Goal: Task Accomplishment & Management: Use online tool/utility

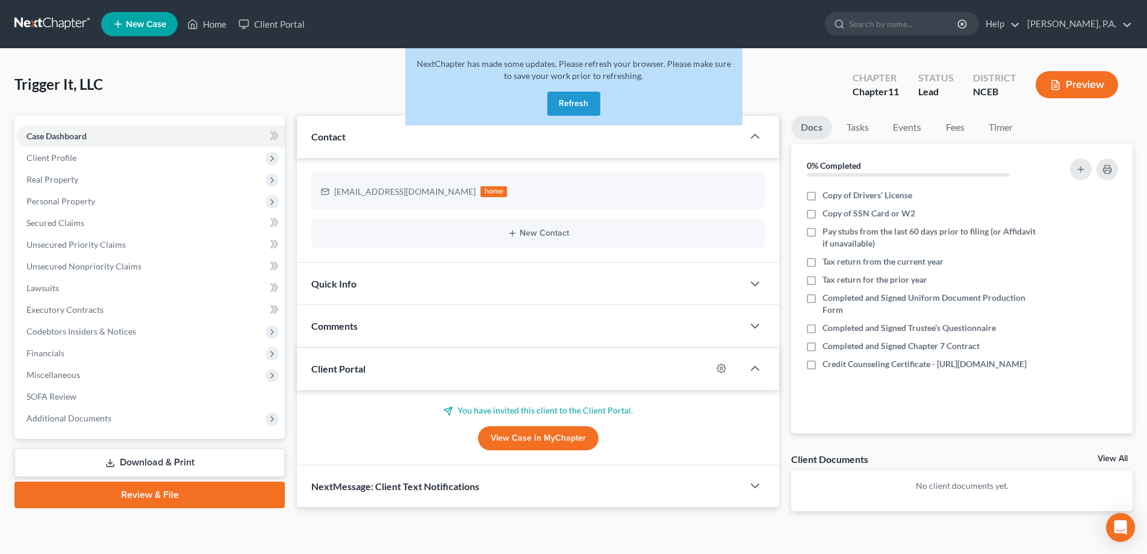
click at [51, 18] on link at bounding box center [52, 24] width 77 height 22
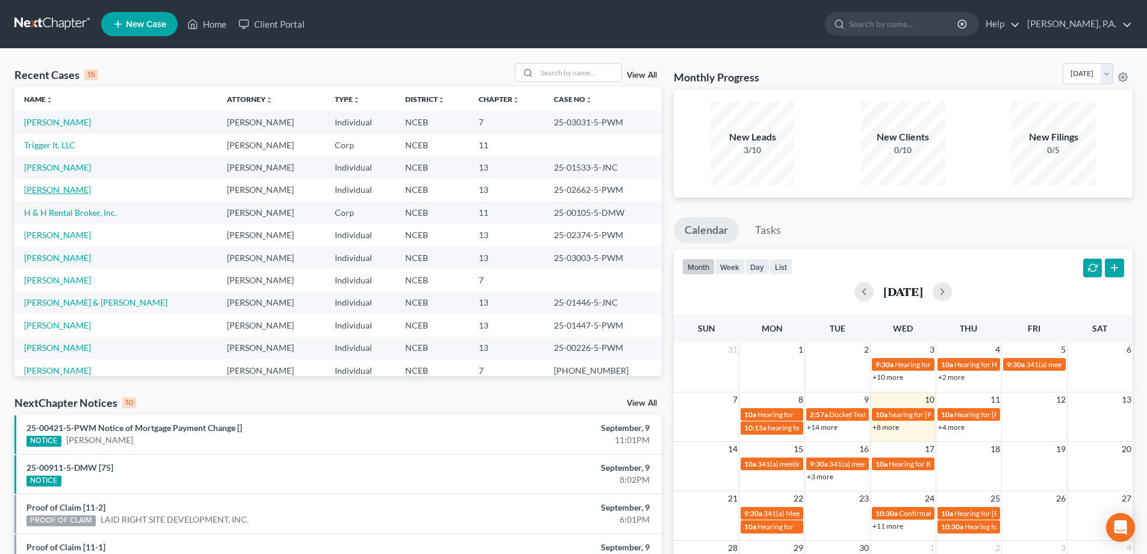
click at [61, 192] on link "[PERSON_NAME]" at bounding box center [57, 189] width 67 height 10
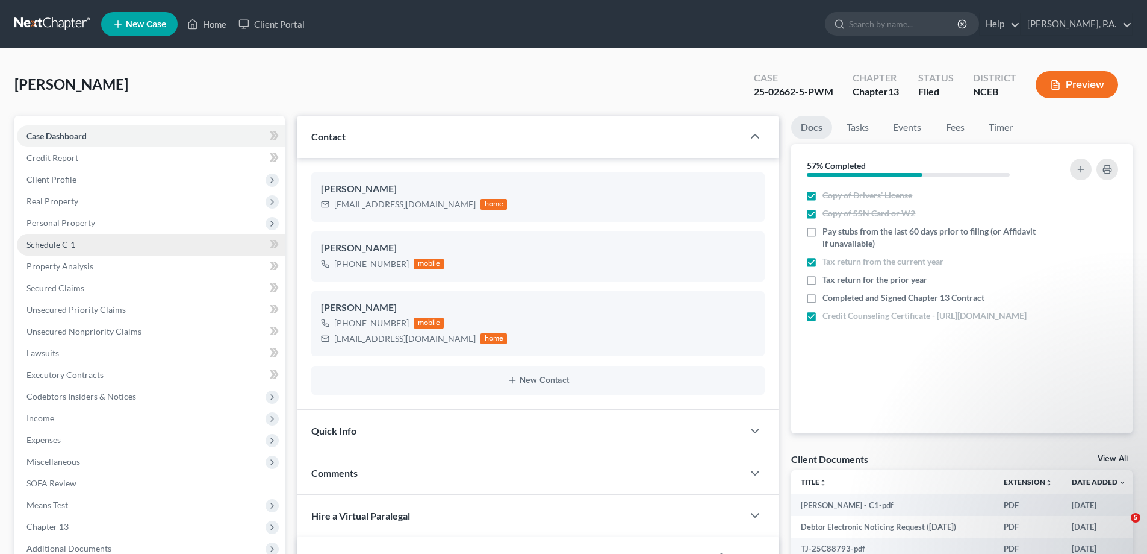
click at [98, 248] on link "Schedule C-1" at bounding box center [151, 245] width 268 height 22
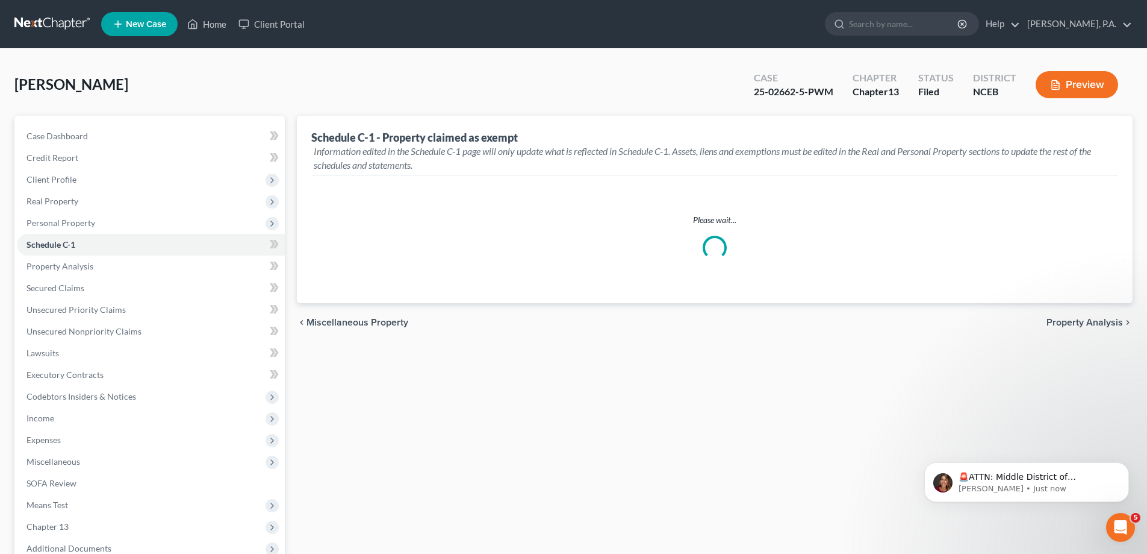
select select "Raleigh"
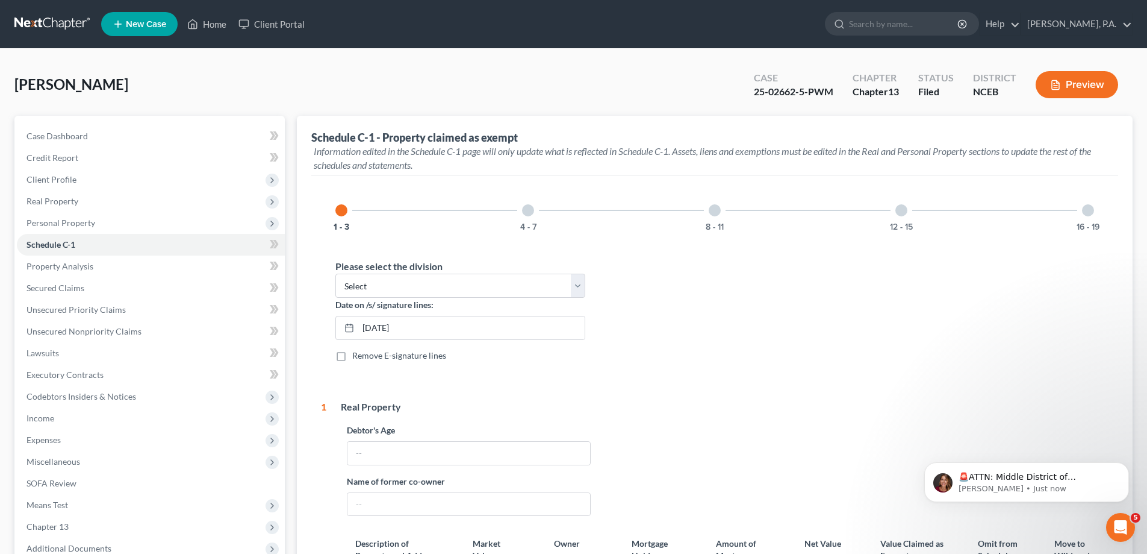
click at [537, 219] on div "4 - 7" at bounding box center [528, 210] width 41 height 41
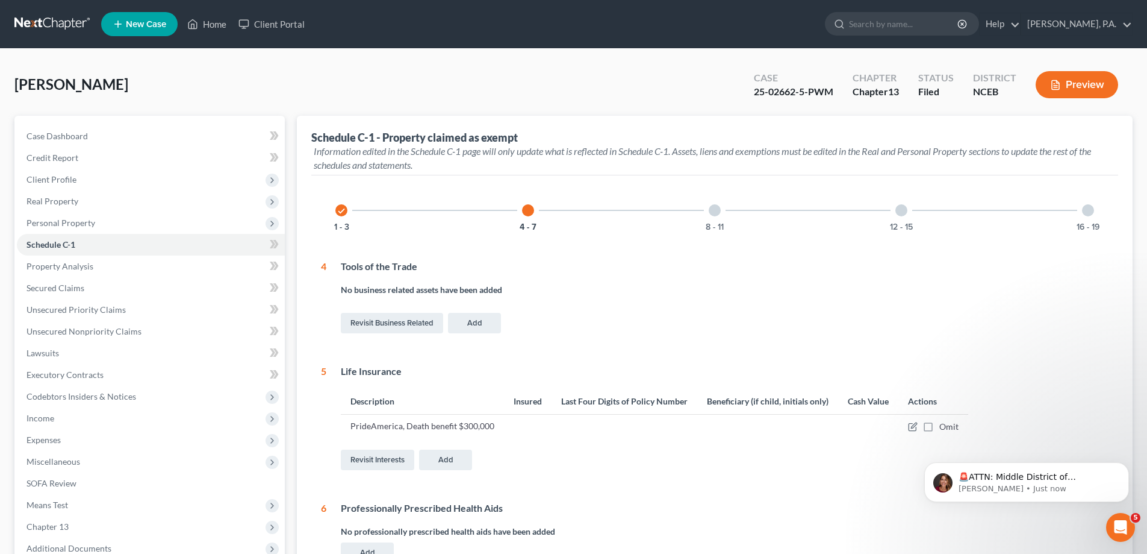
click at [707, 221] on div "8 - 11" at bounding box center [714, 210] width 41 height 41
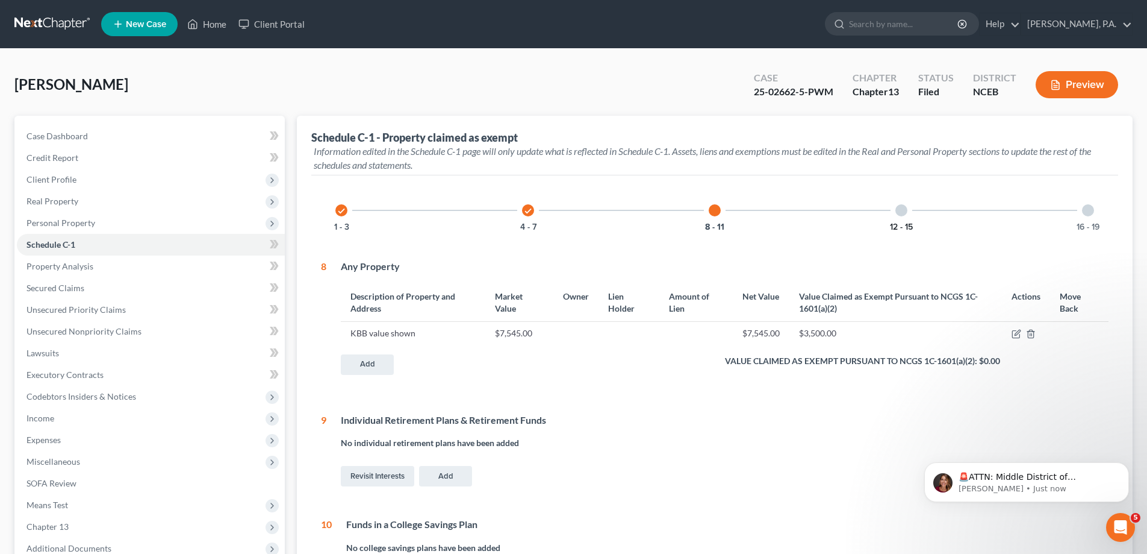
click at [894, 226] on button "12 - 15" at bounding box center [901, 227] width 23 height 8
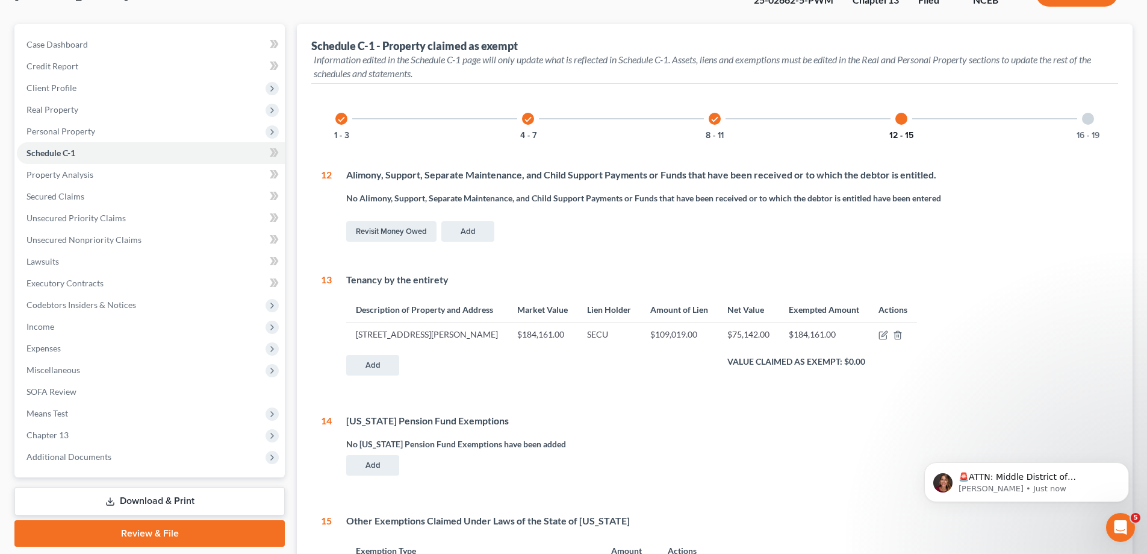
scroll to position [120, 0]
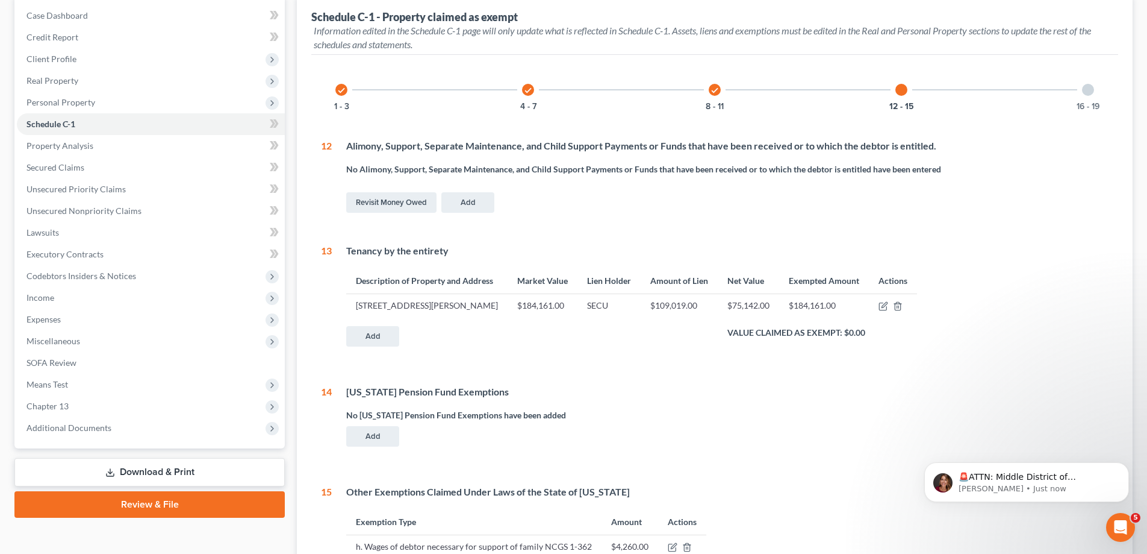
click at [1099, 81] on div "16 - 19" at bounding box center [1088, 89] width 41 height 41
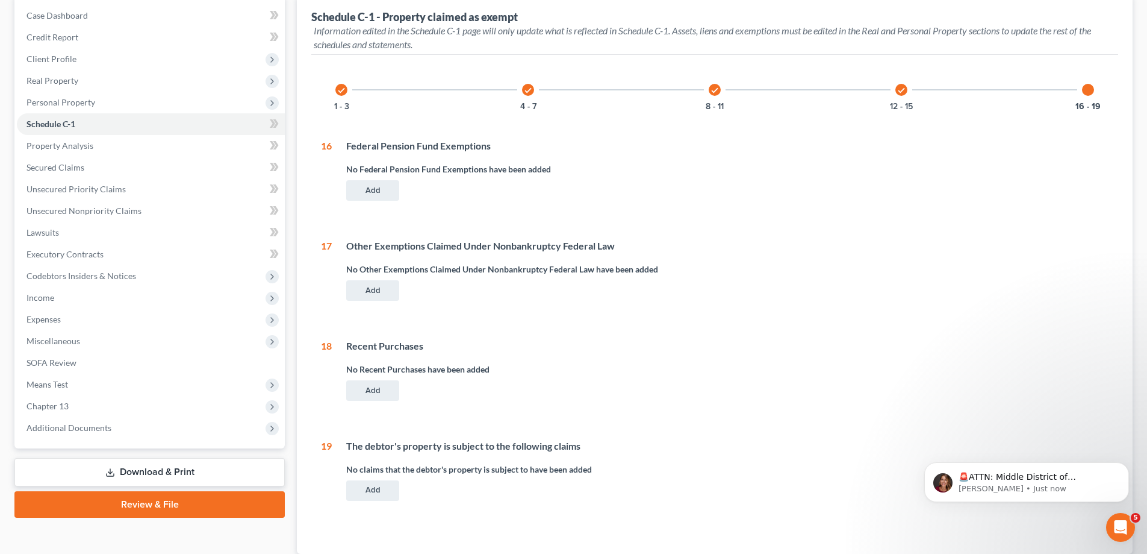
click at [342, 114] on div "check 1 - 3 check 4 - 7 check 8 - 11 check 12 - 15 16 - 19 Please select the di…" at bounding box center [715, 289] width 788 height 440
click at [342, 108] on button "1 - 3" at bounding box center [341, 106] width 15 height 8
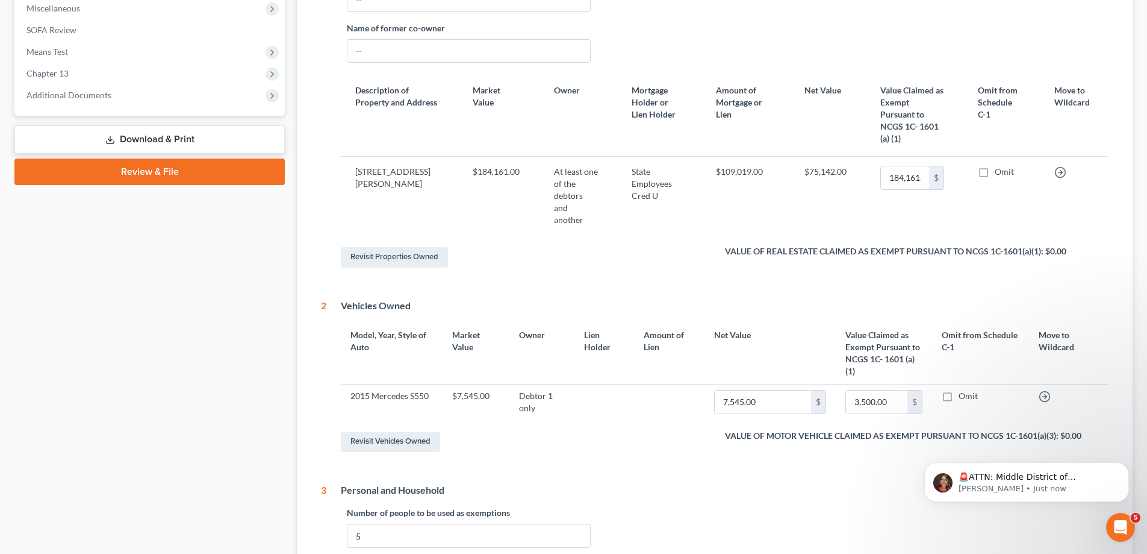
scroll to position [482, 0]
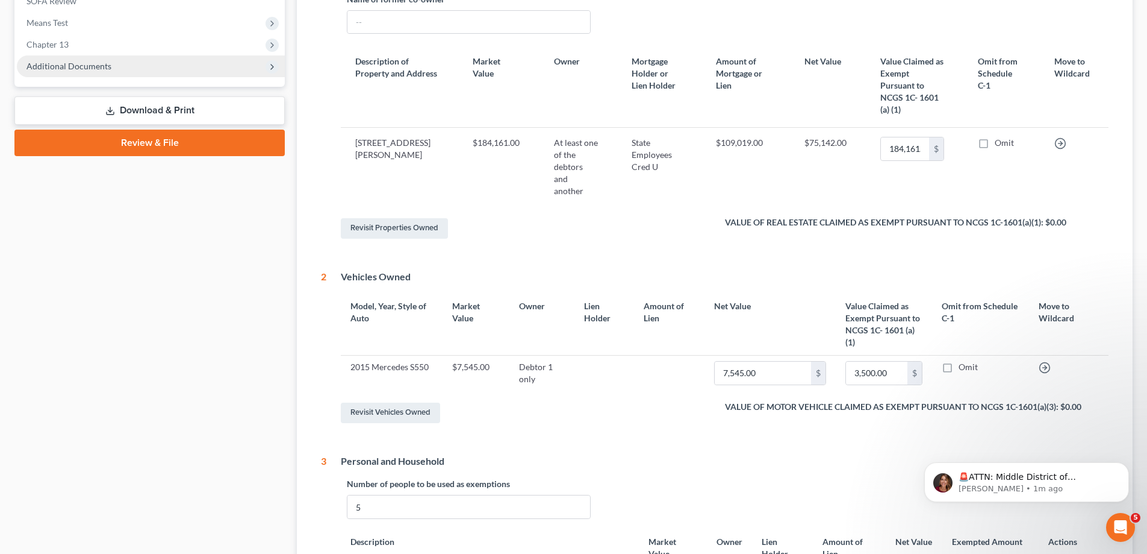
click at [168, 61] on span "Additional Documents" at bounding box center [151, 66] width 268 height 22
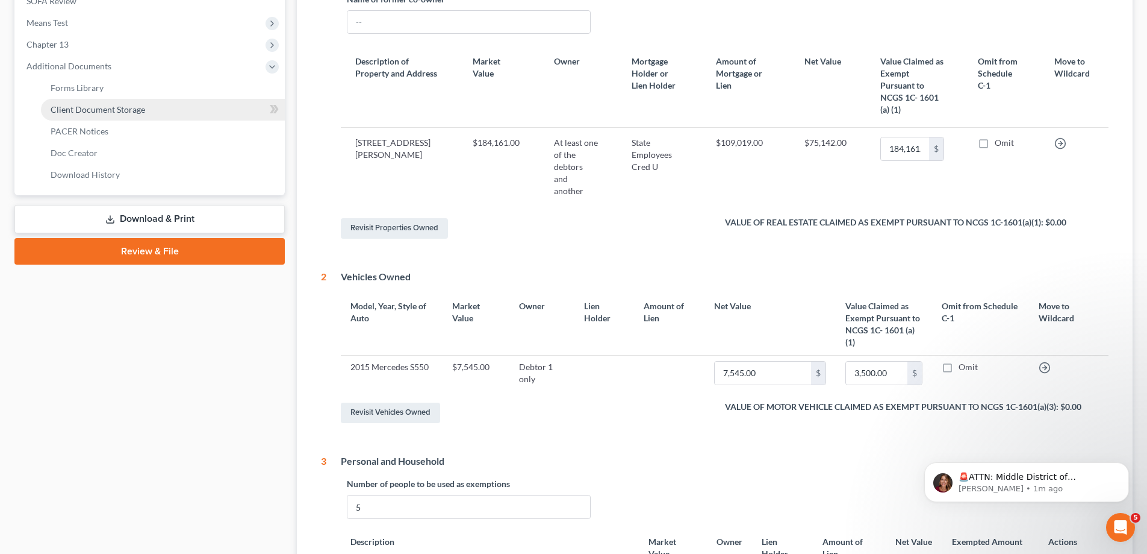
click at [222, 109] on link "Client Document Storage" at bounding box center [163, 110] width 244 height 22
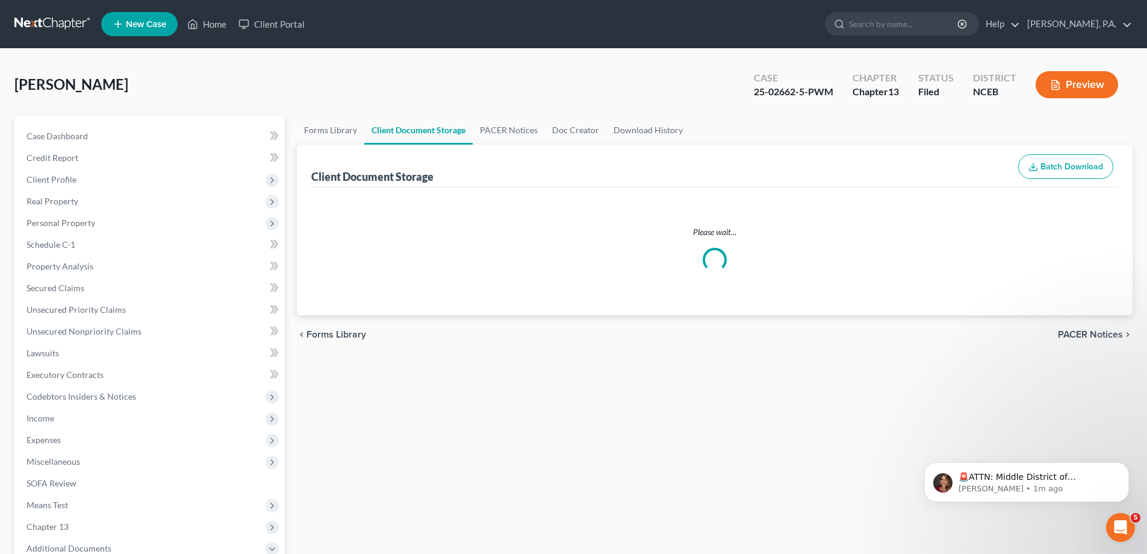
select select "0"
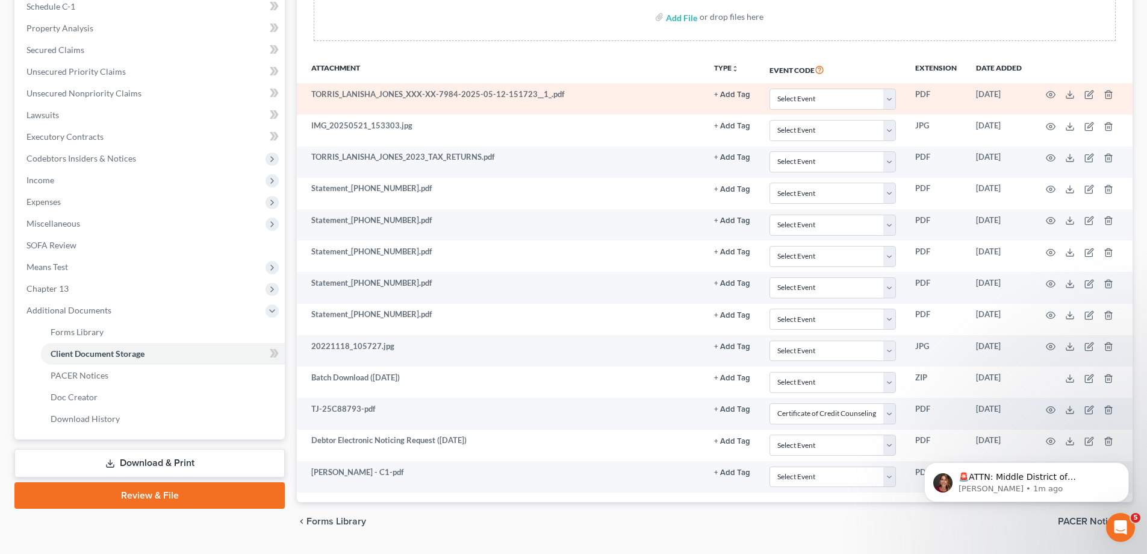
scroll to position [270, 0]
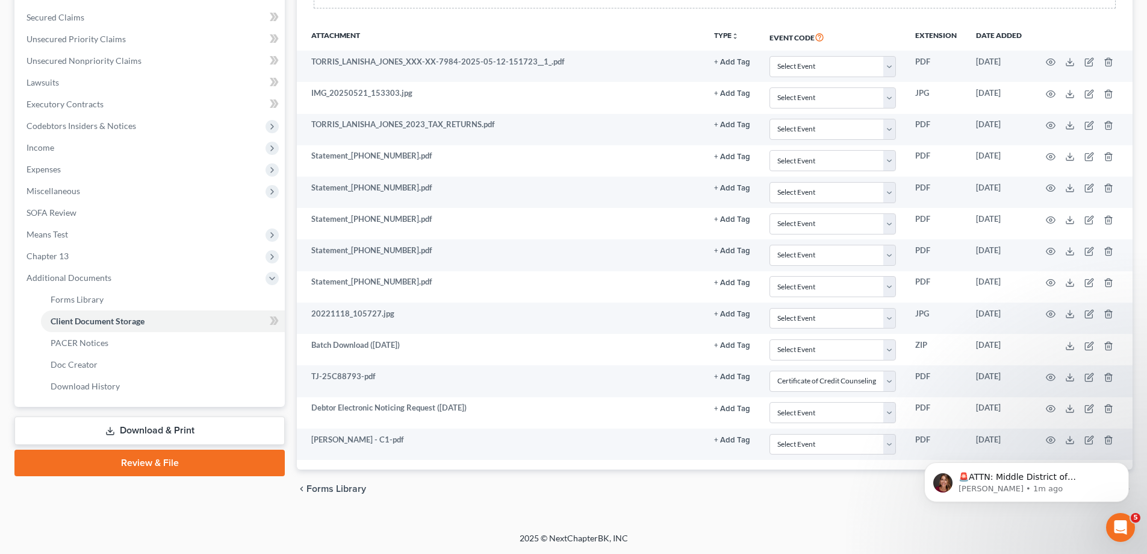
click at [1064, 440] on div "🚨ATTN: Middle District of Florida The court has added a new Credit Counseling F…" at bounding box center [1027, 426] width 222 height 151
click at [1126, 466] on icon "Dismiss notification" at bounding box center [1125, 465] width 4 height 4
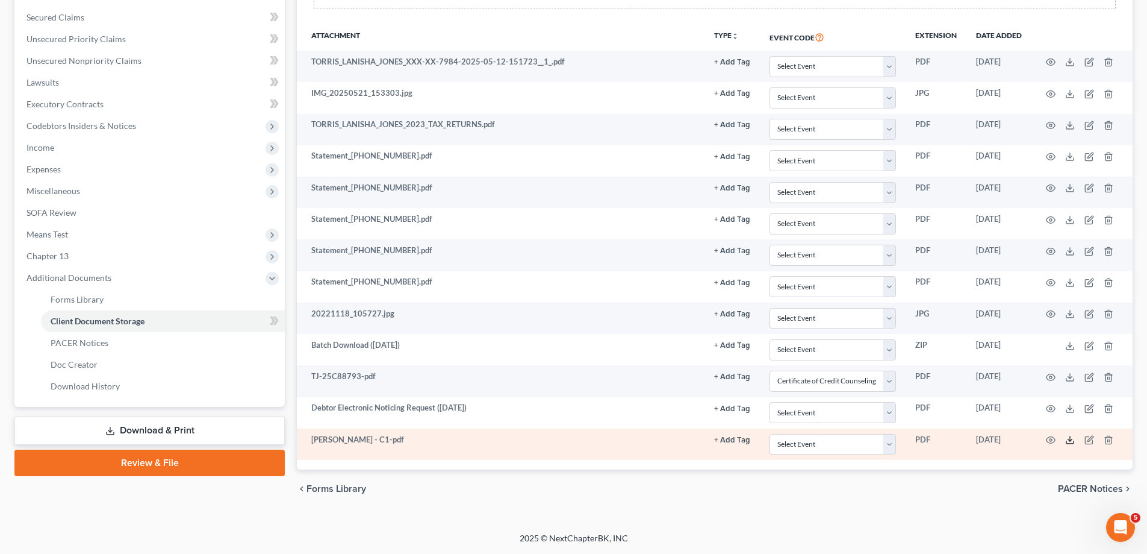
click at [1071, 440] on polyline at bounding box center [1070, 440] width 4 height 2
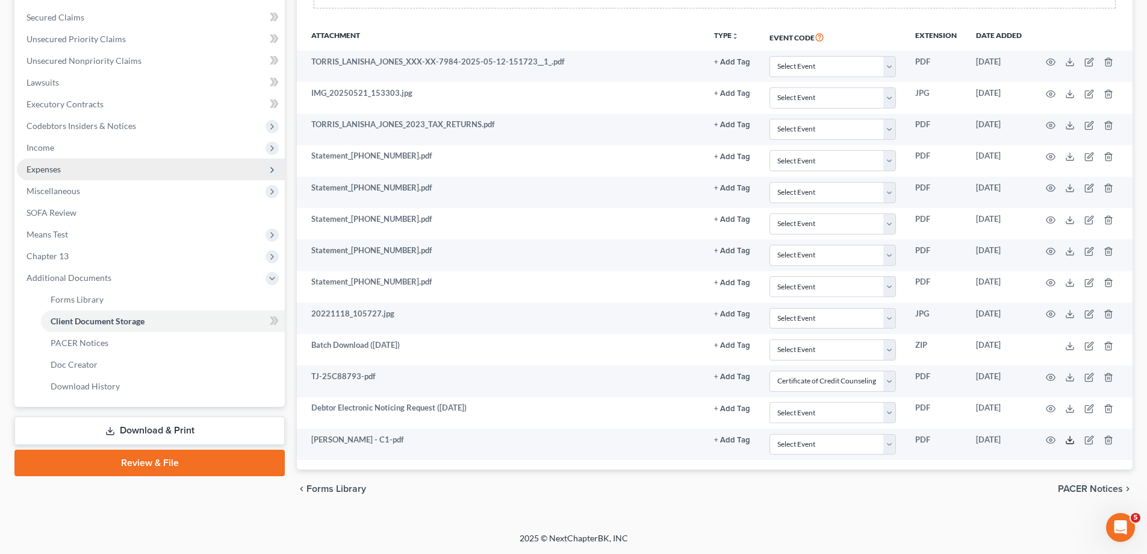
scroll to position [30, 0]
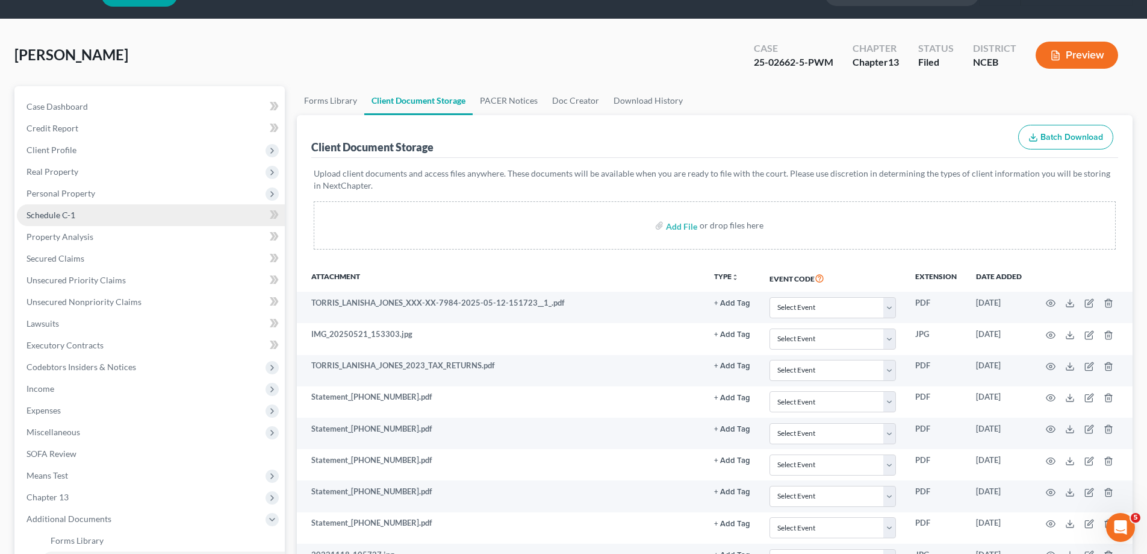
click at [117, 216] on link "Schedule C-1" at bounding box center [151, 215] width 268 height 22
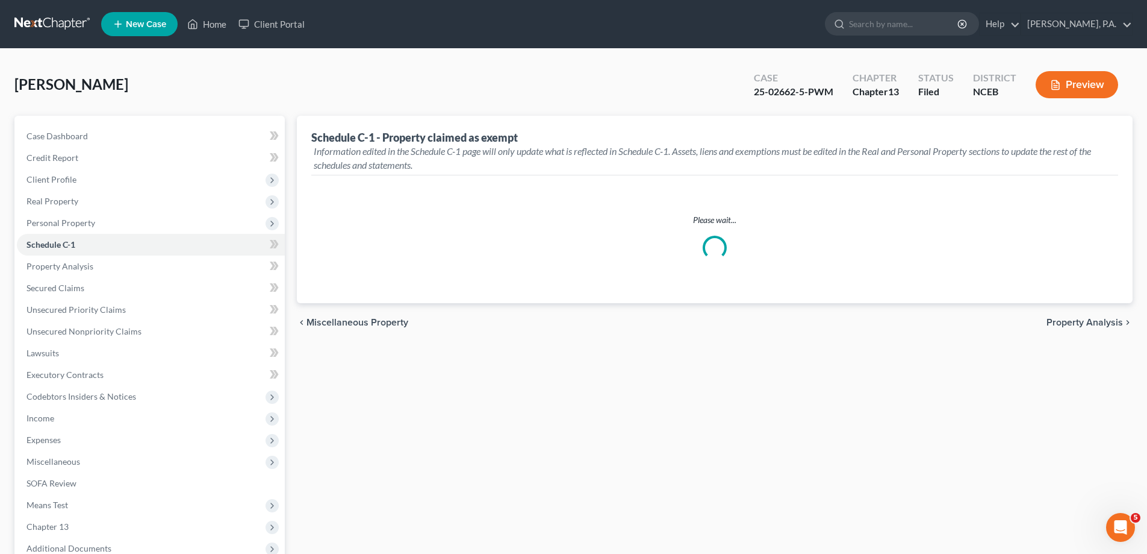
select select "Raleigh"
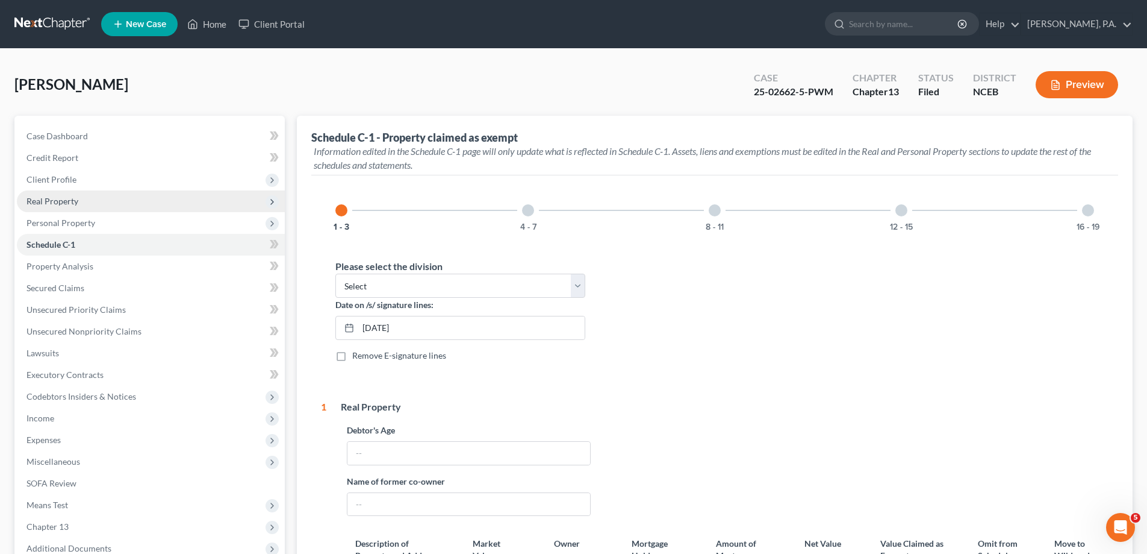
click at [111, 201] on span "Real Property" at bounding box center [151, 201] width 268 height 22
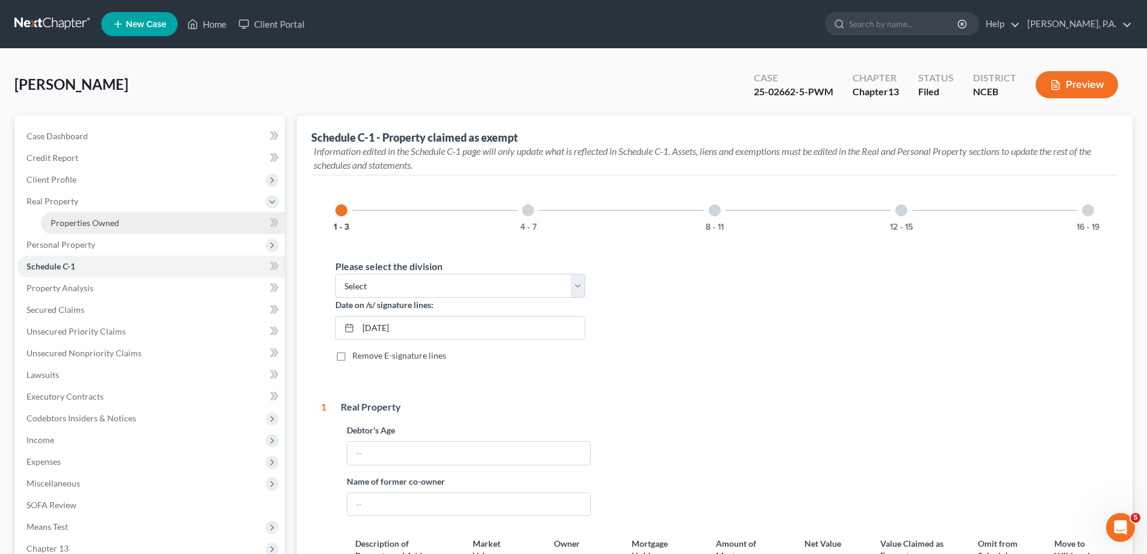
click at [117, 220] on span "Properties Owned" at bounding box center [85, 222] width 69 height 10
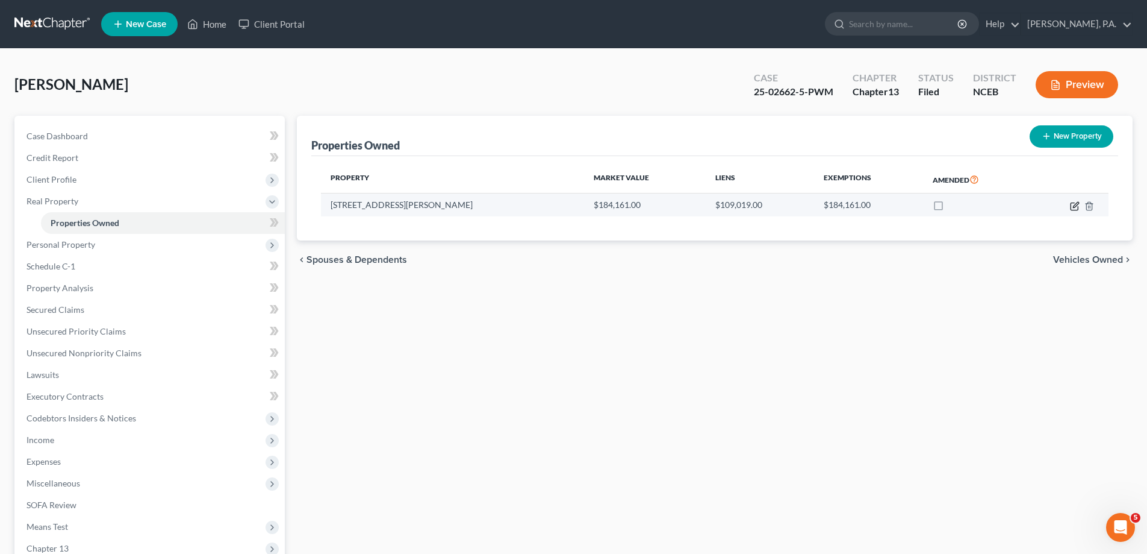
click at [1076, 207] on icon "button" at bounding box center [1075, 206] width 10 height 10
select select "28"
select select "3"
select select "5"
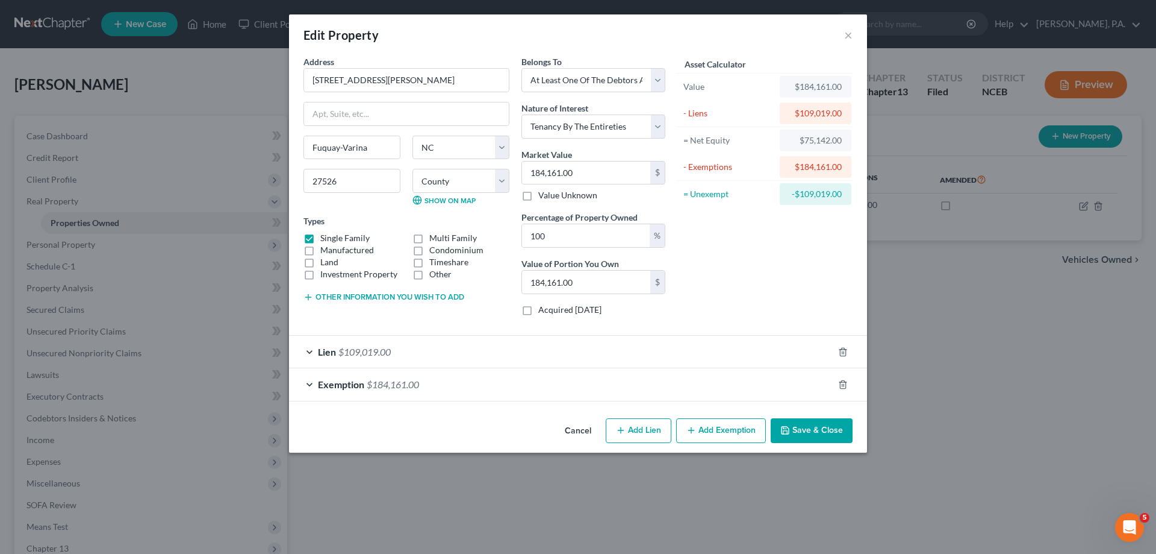
click at [590, 427] on button "Cancel" at bounding box center [578, 431] width 46 height 24
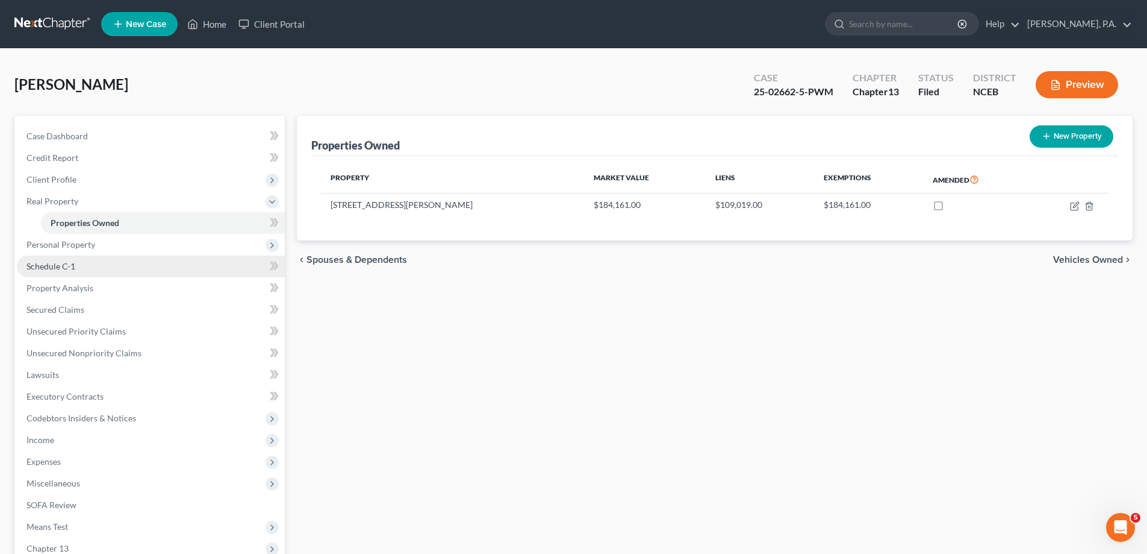
click at [86, 264] on link "Schedule C-1" at bounding box center [151, 266] width 268 height 22
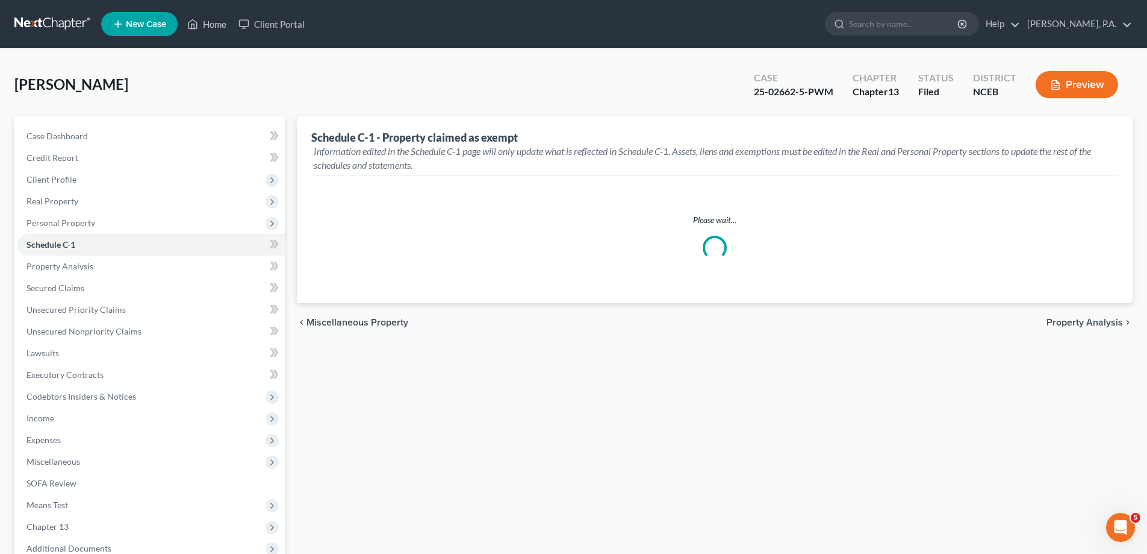
select select "Raleigh"
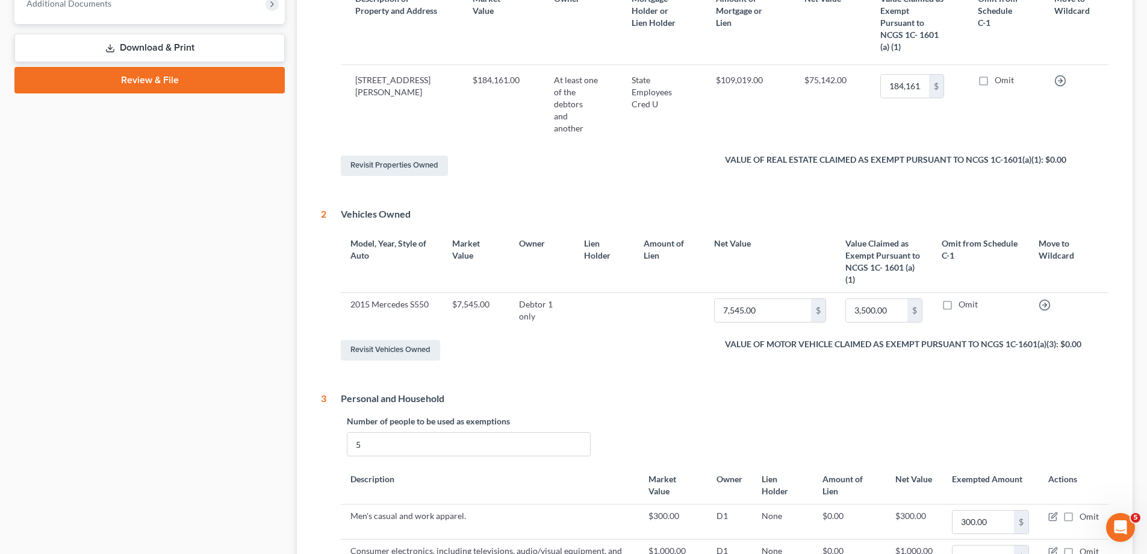
scroll to position [107, 0]
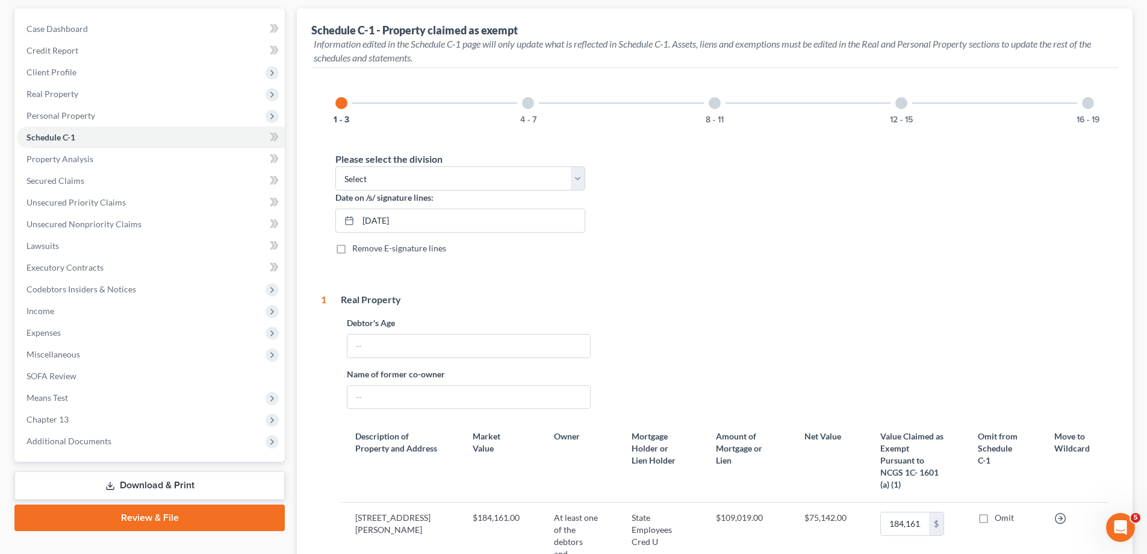
click at [522, 107] on div "4 - 7" at bounding box center [528, 103] width 41 height 41
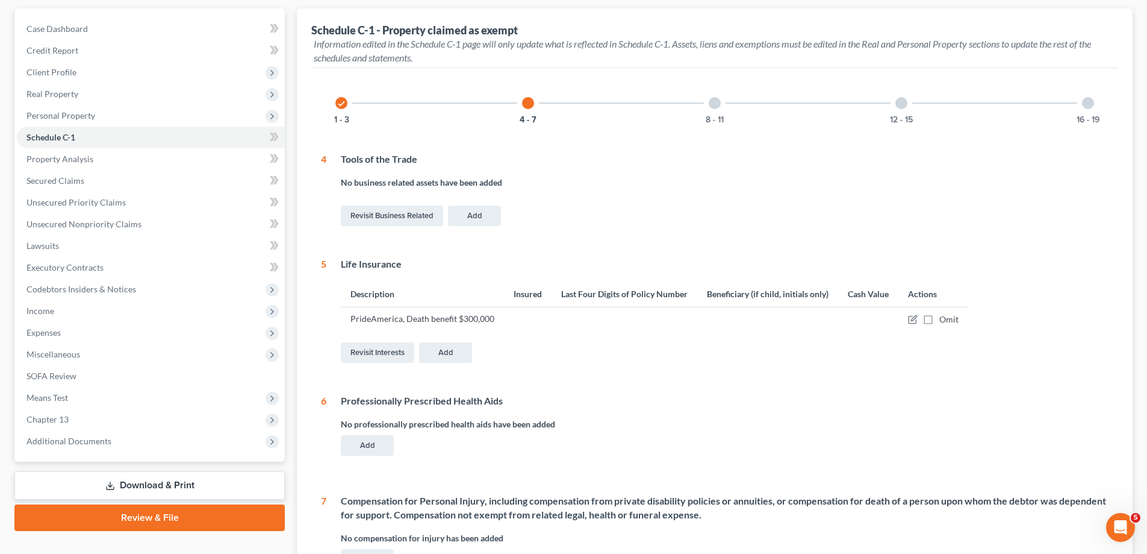
click at [726, 110] on div "8 - 11" at bounding box center [714, 103] width 41 height 41
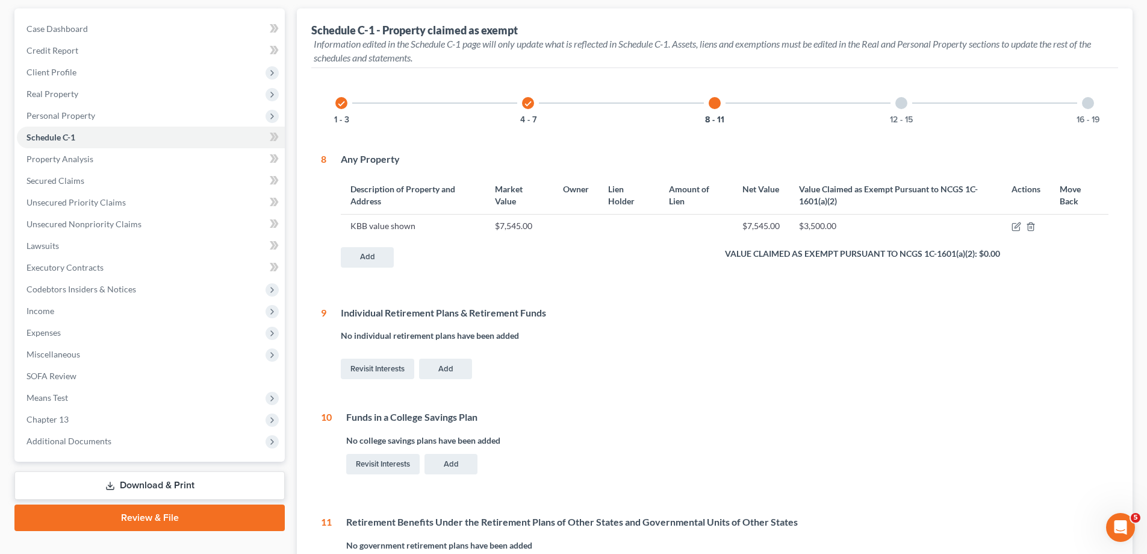
click at [883, 122] on div "12 - 15" at bounding box center [901, 103] width 41 height 41
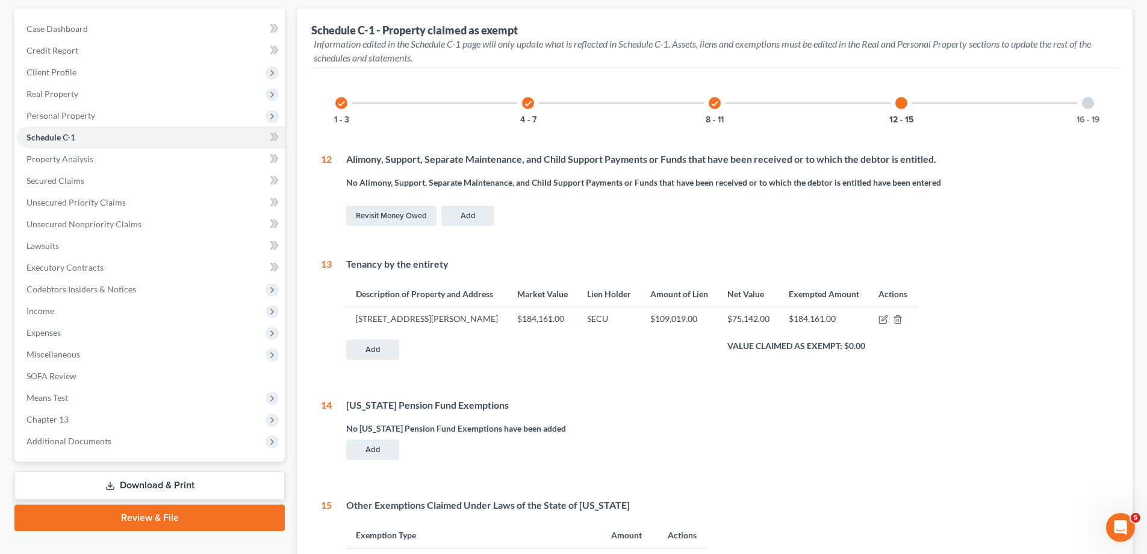
click at [1081, 106] on div "16 - 19" at bounding box center [1088, 103] width 41 height 41
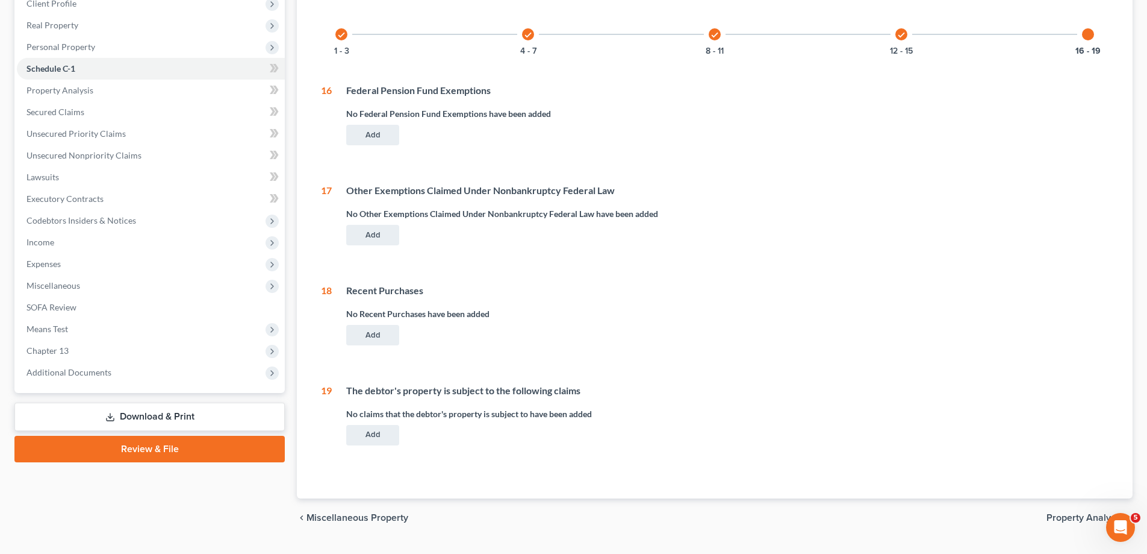
scroll to position [205, 0]
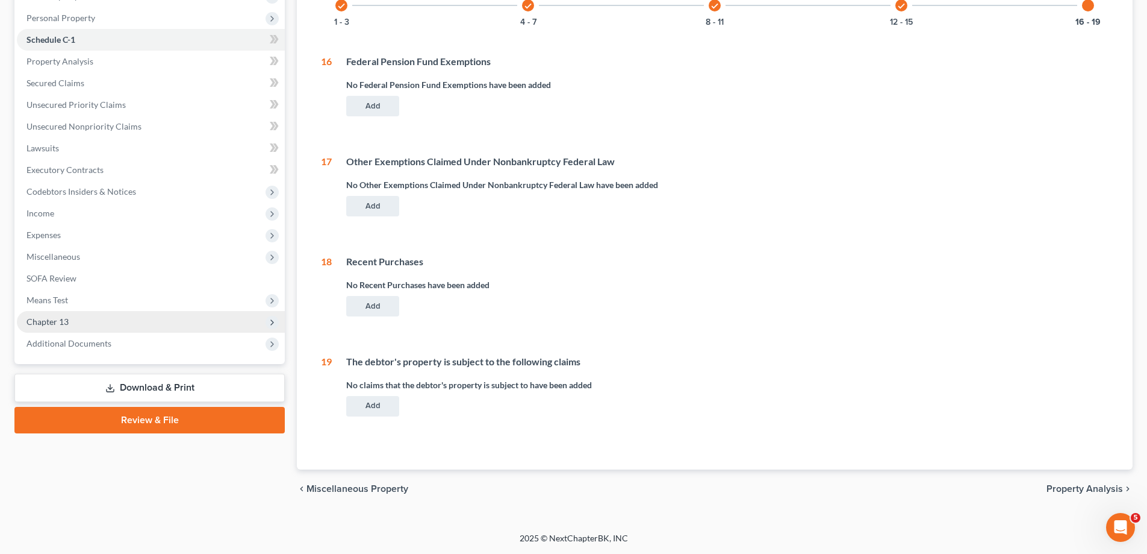
click at [169, 321] on span "Chapter 13" at bounding box center [151, 322] width 268 height 22
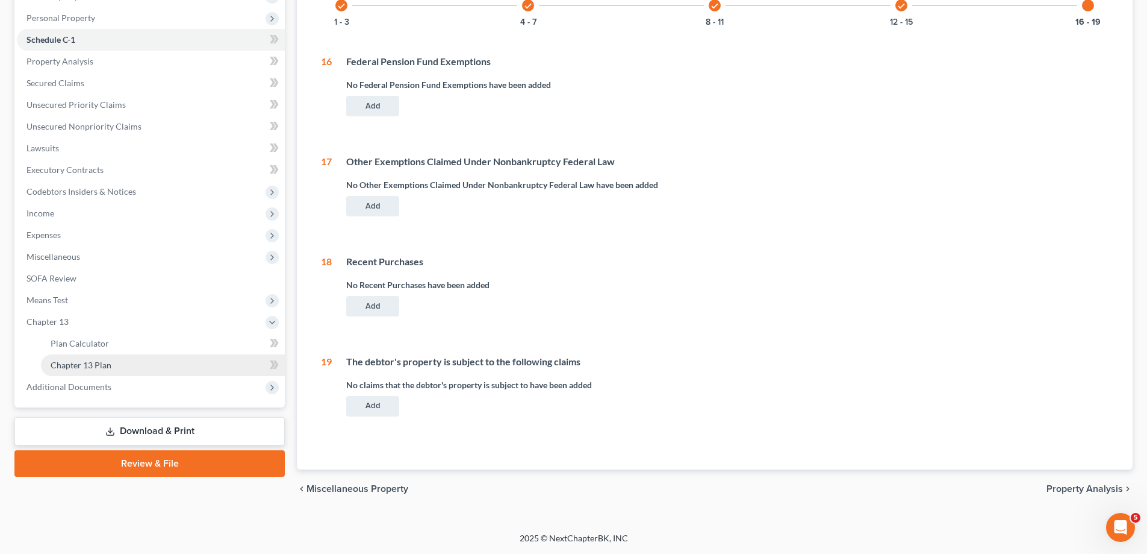
click at [245, 359] on link "Chapter 13 Plan" at bounding box center [163, 365] width 244 height 22
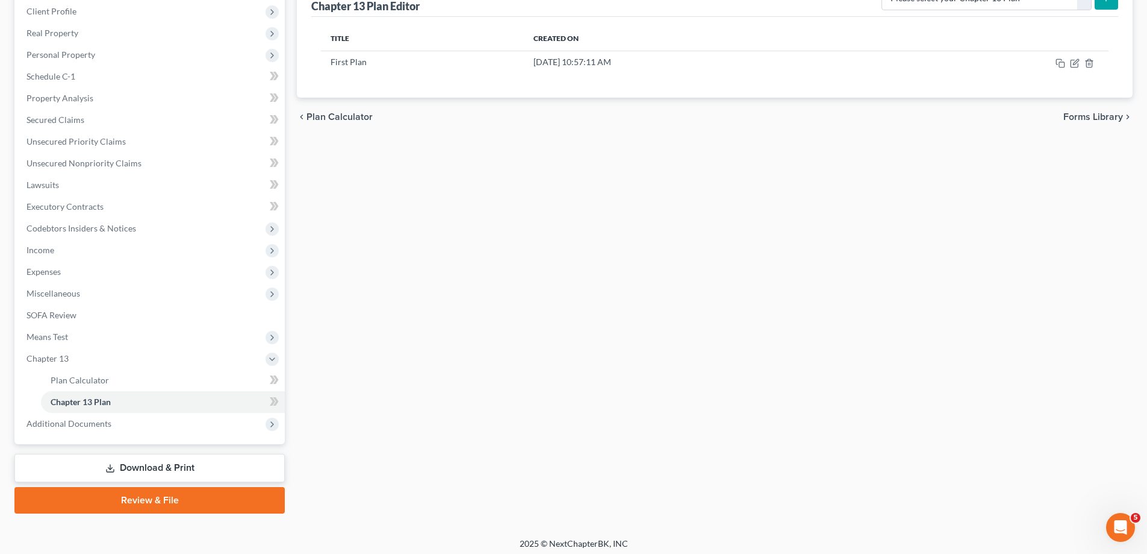
scroll to position [173, 0]
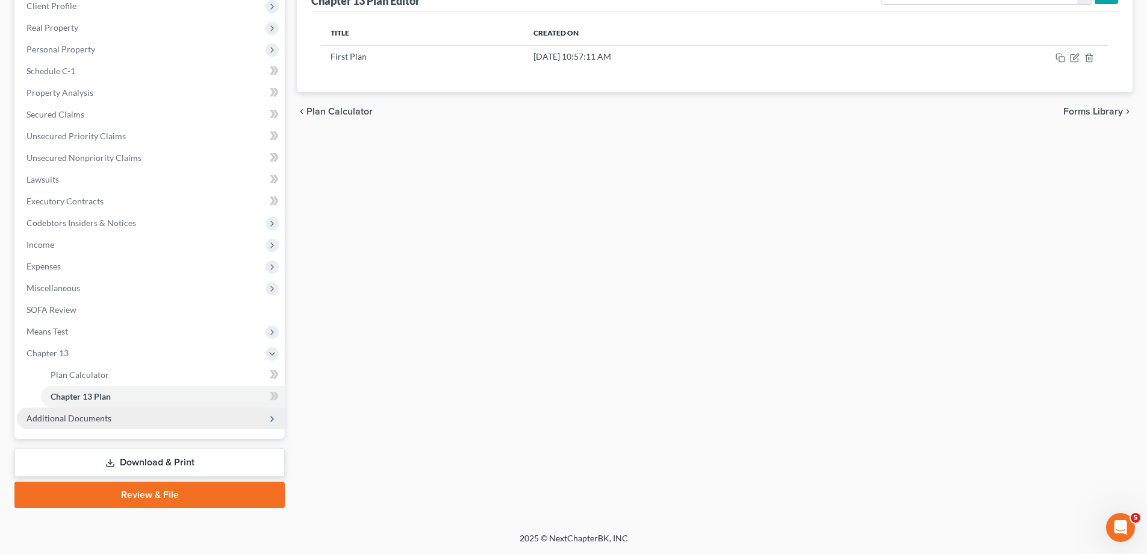
click at [243, 412] on span "Additional Documents" at bounding box center [151, 418] width 268 height 22
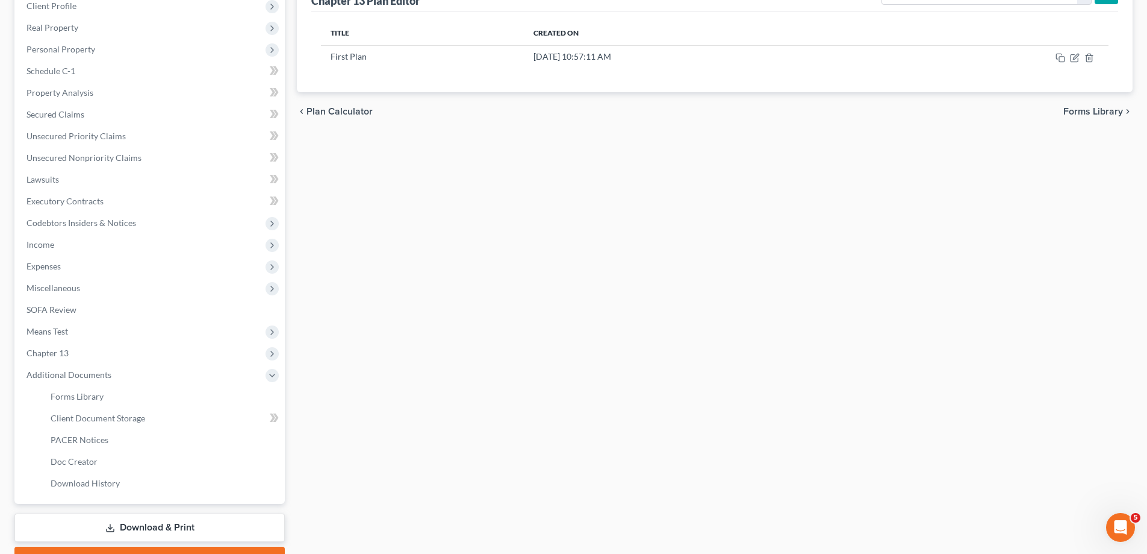
click at [402, 363] on div "Plan Calculator Chapter 13 Plan Chapter 13 Plan Editor Please select your Chapt…" at bounding box center [715, 257] width 848 height 631
click at [110, 76] on link "Schedule C-1" at bounding box center [151, 71] width 268 height 22
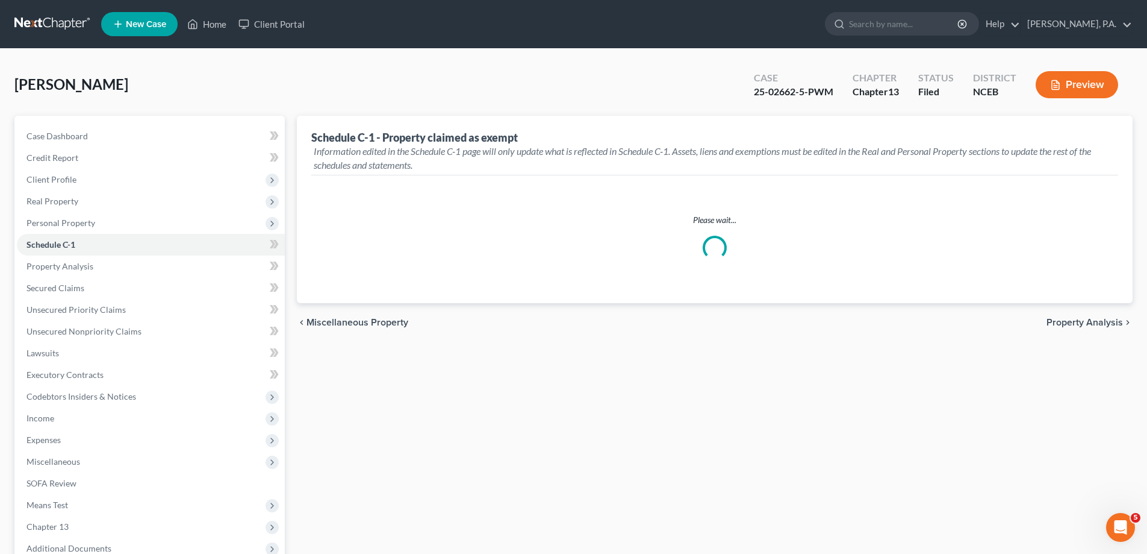
select select "Raleigh"
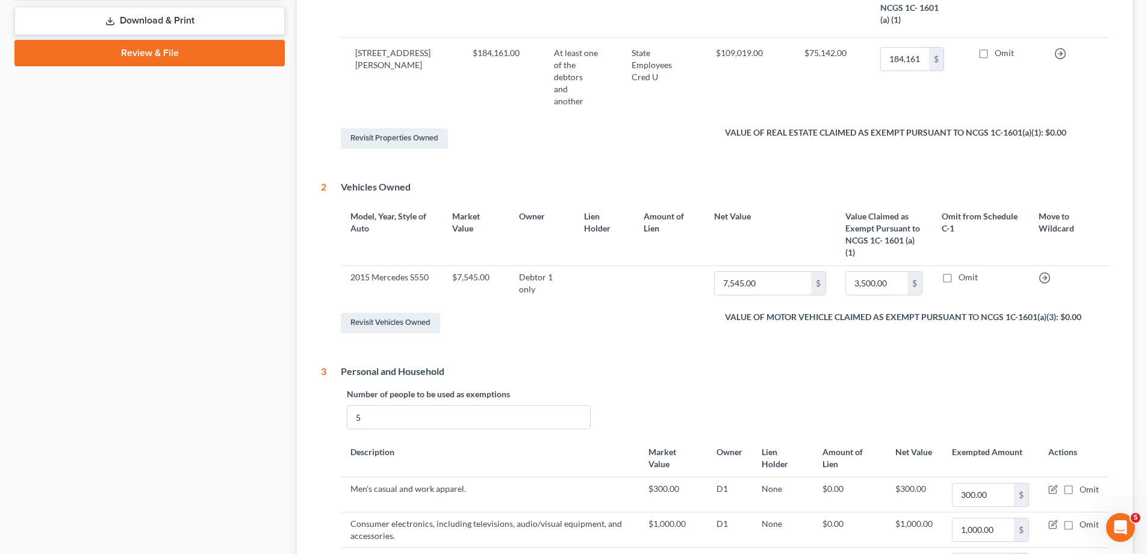
scroll to position [348, 0]
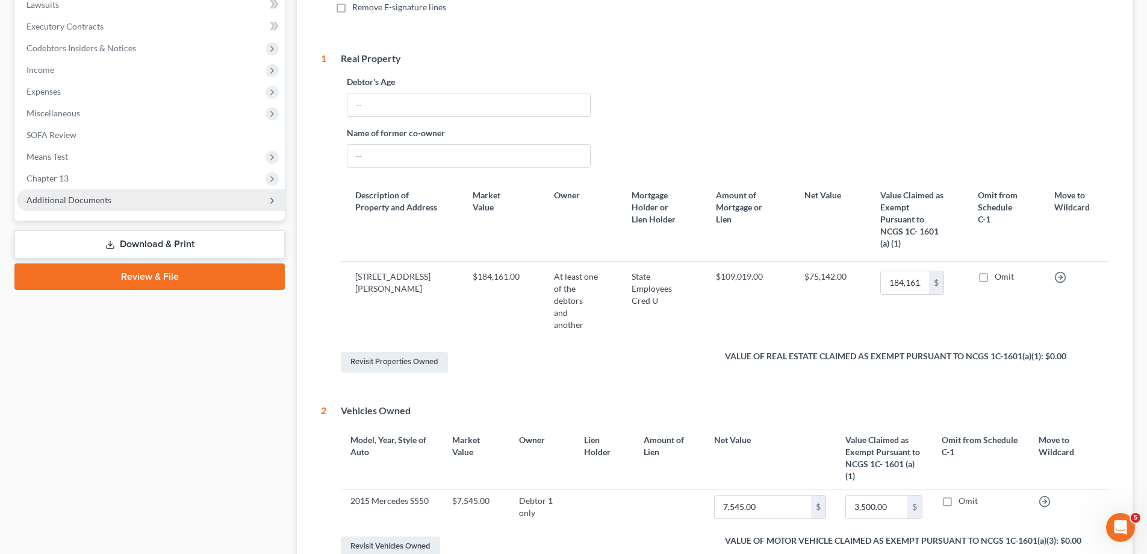
click at [225, 199] on span "Additional Documents" at bounding box center [151, 200] width 268 height 22
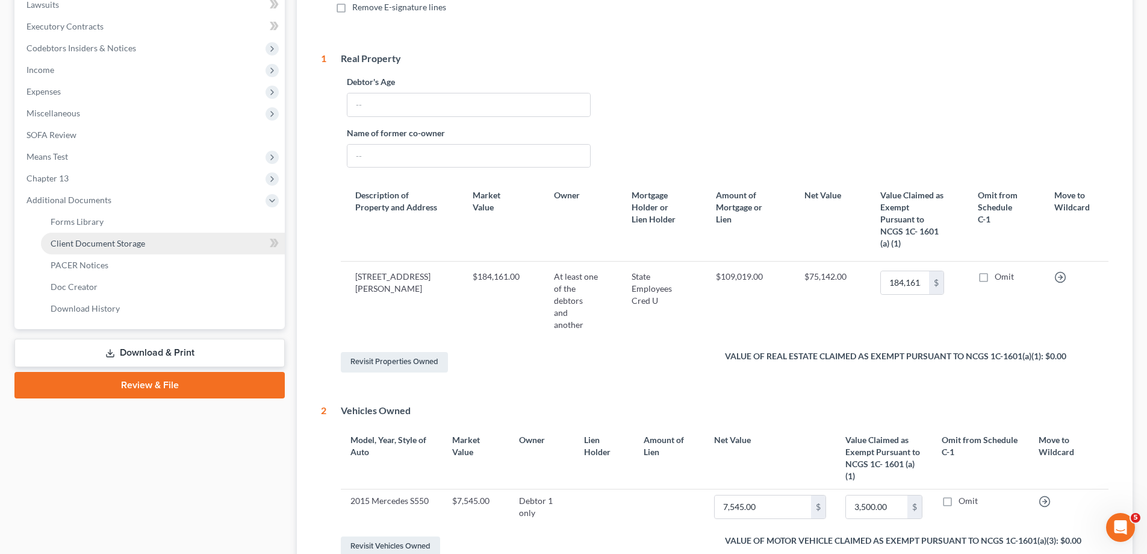
click at [218, 239] on link "Client Document Storage" at bounding box center [163, 243] width 244 height 22
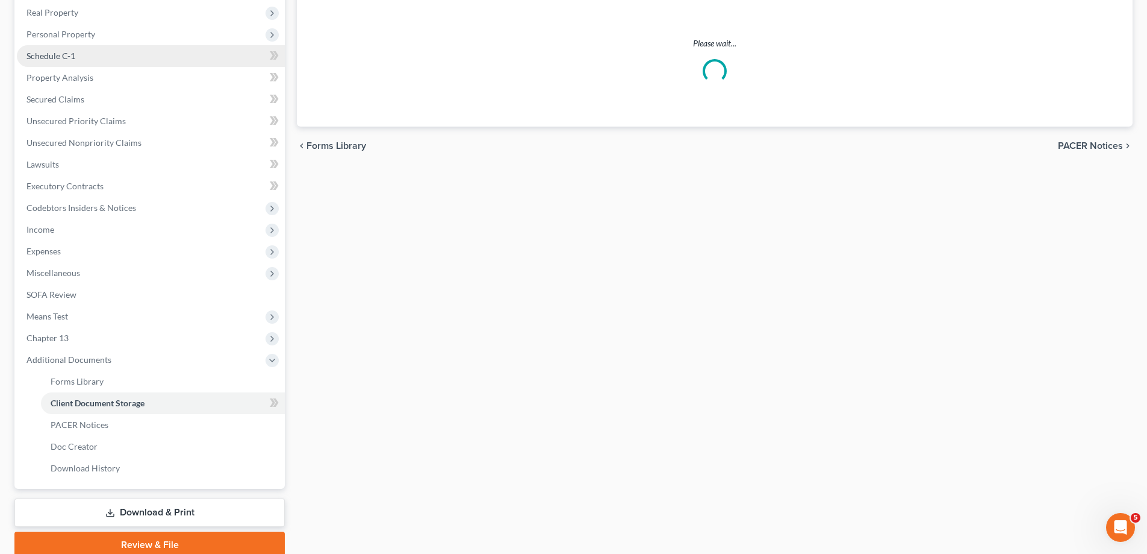
scroll to position [17, 0]
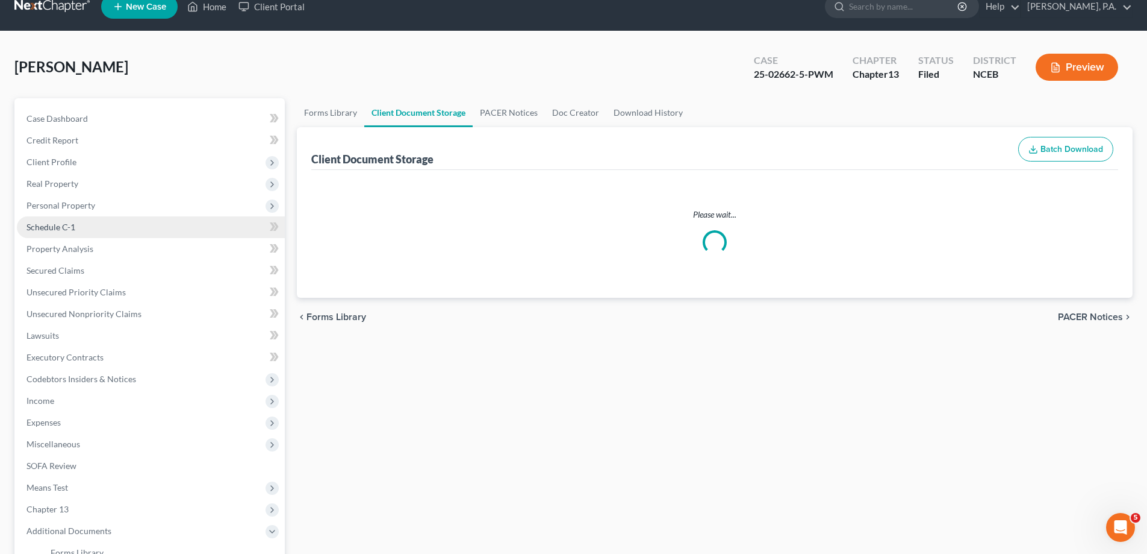
select select "0"
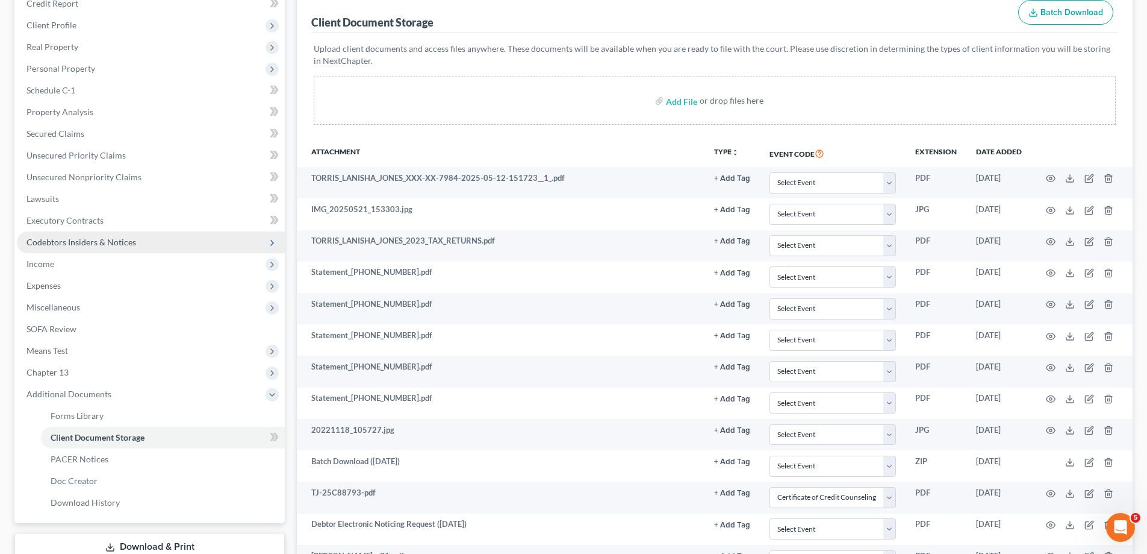
scroll to position [0, 0]
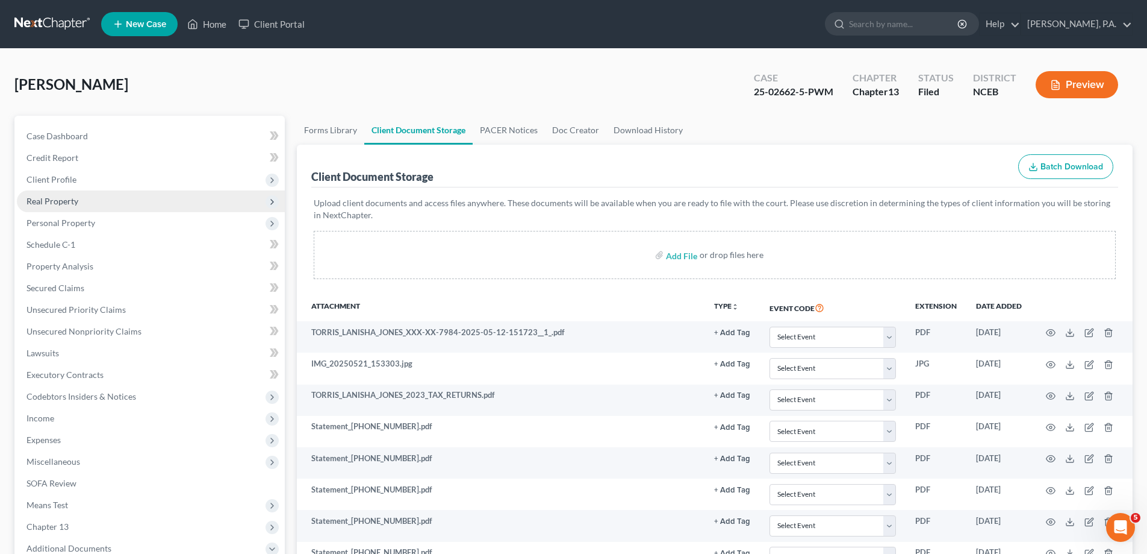
click at [69, 209] on span "Real Property" at bounding box center [151, 201] width 268 height 22
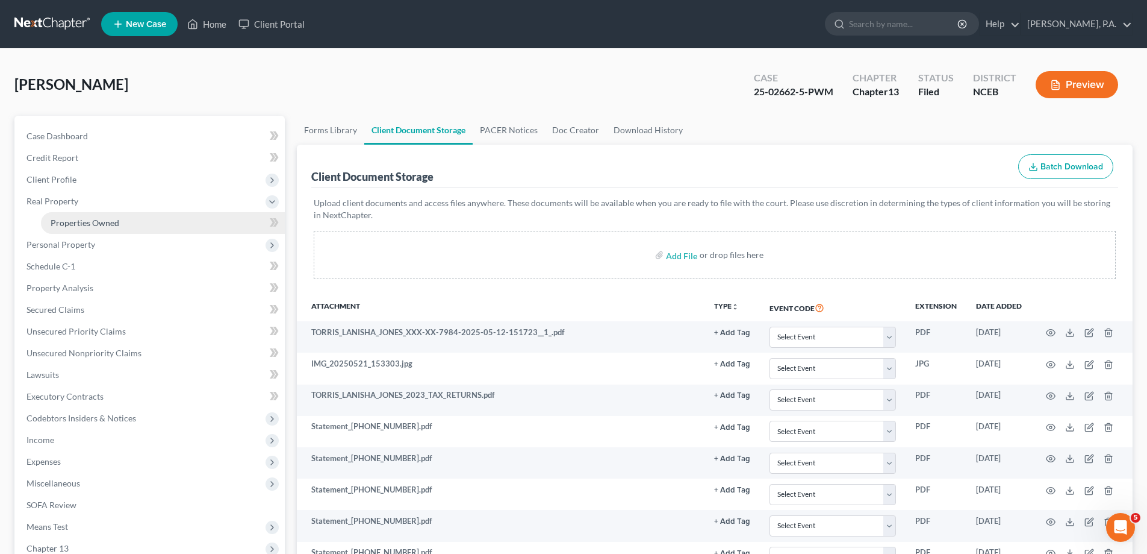
click at [188, 221] on link "Properties Owned" at bounding box center [163, 223] width 244 height 22
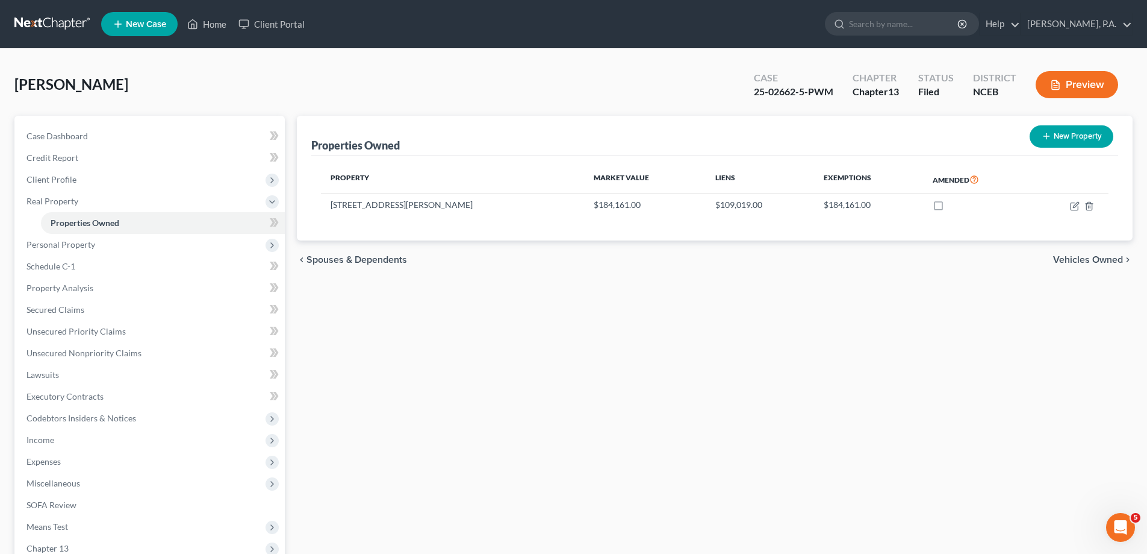
click at [48, 24] on link at bounding box center [52, 24] width 77 height 22
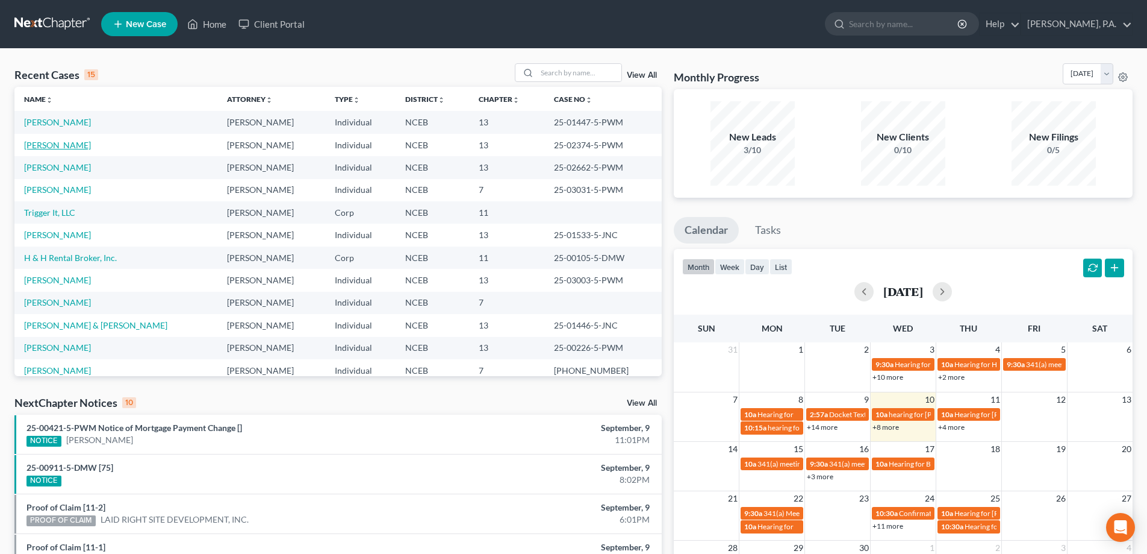
click at [64, 145] on link "[PERSON_NAME]" at bounding box center [57, 145] width 67 height 10
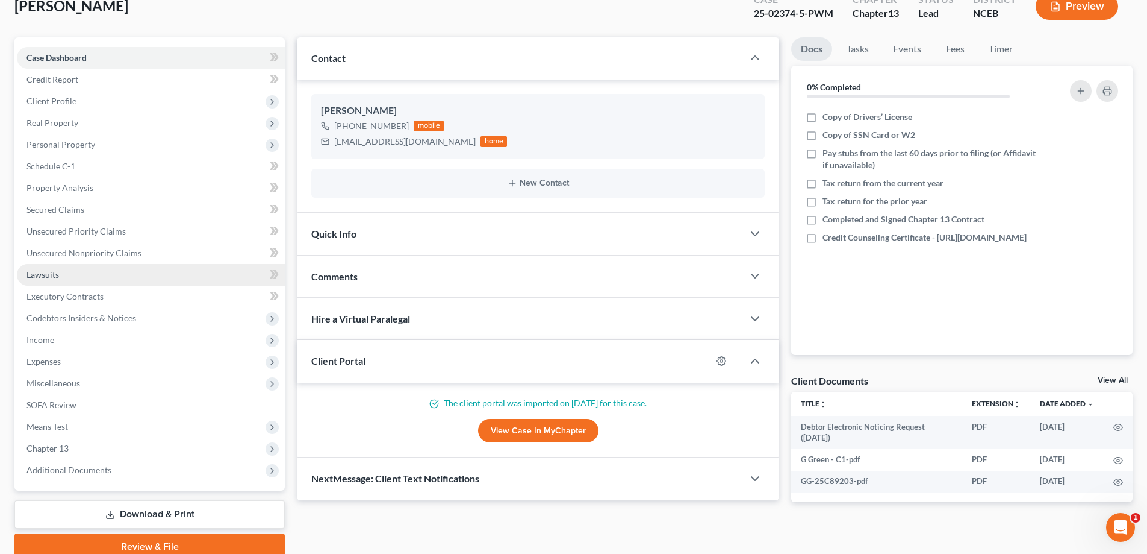
scroll to position [130, 0]
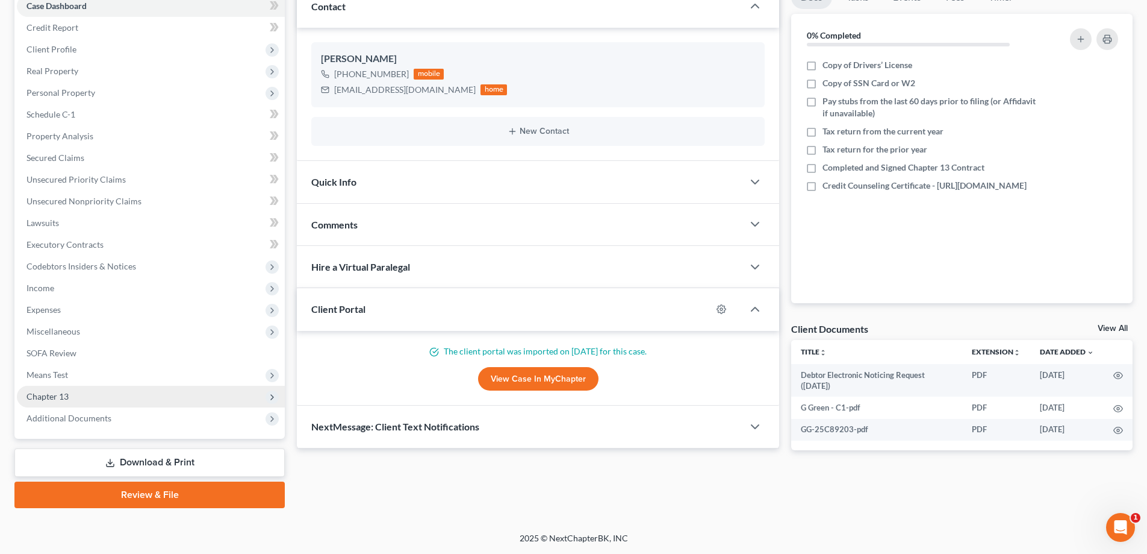
click at [114, 402] on span "Chapter 13" at bounding box center [151, 396] width 268 height 22
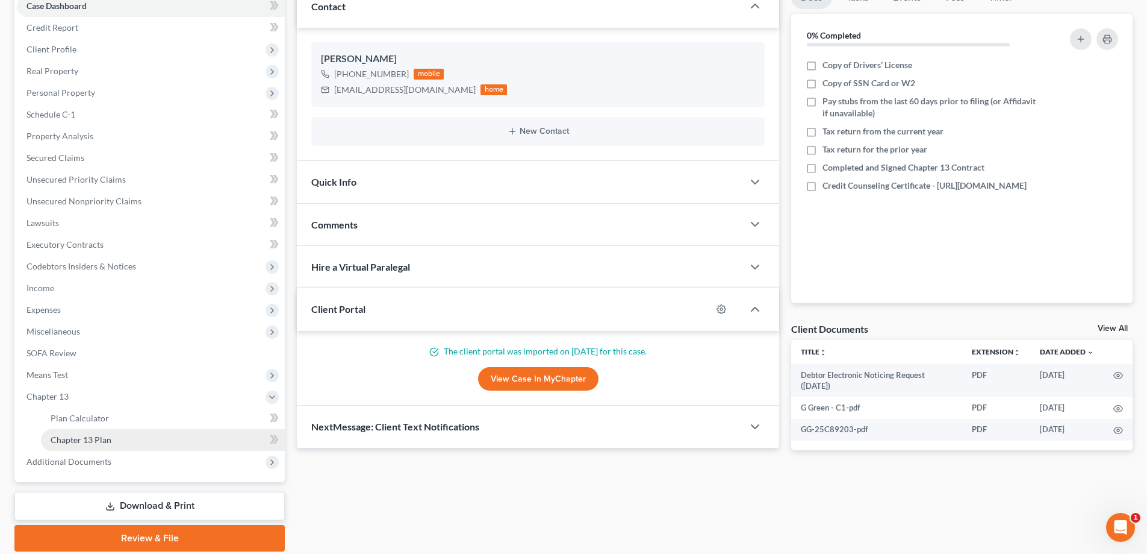
click at [129, 434] on link "Chapter 13 Plan" at bounding box center [163, 440] width 244 height 22
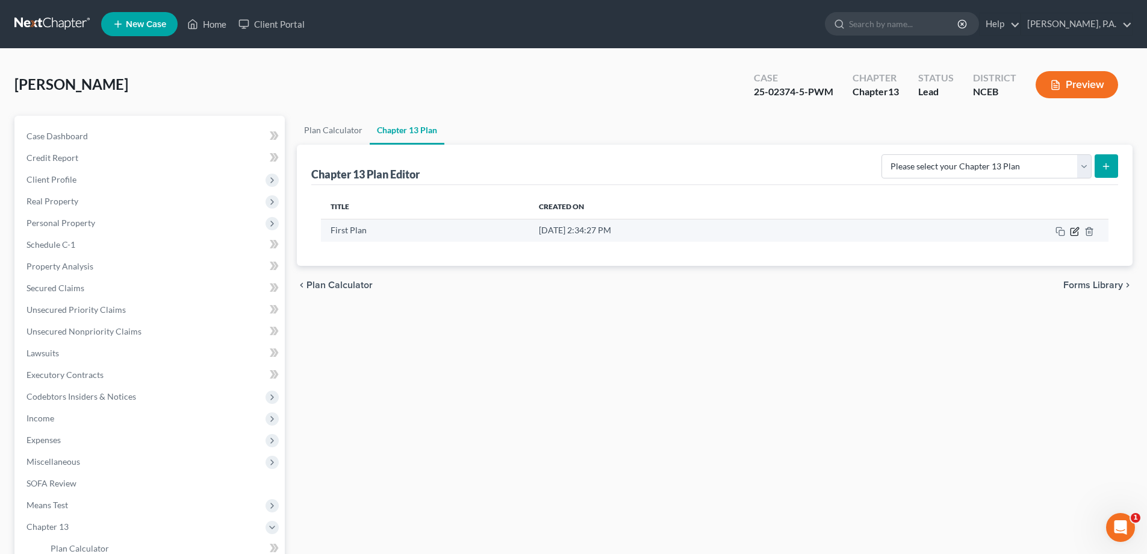
click at [1075, 232] on icon "button" at bounding box center [1075, 231] width 10 height 10
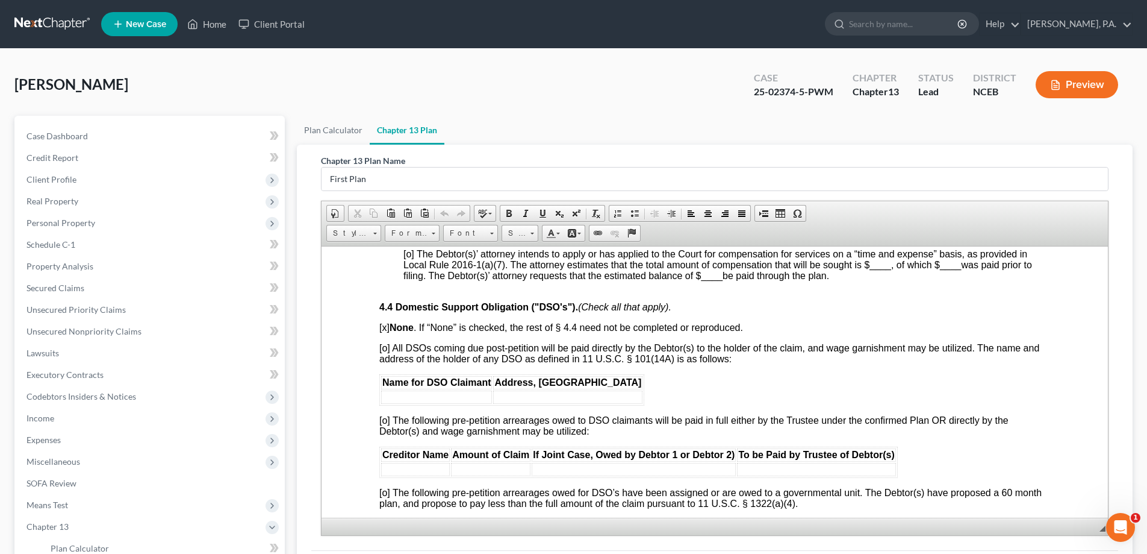
scroll to position [2037, 0]
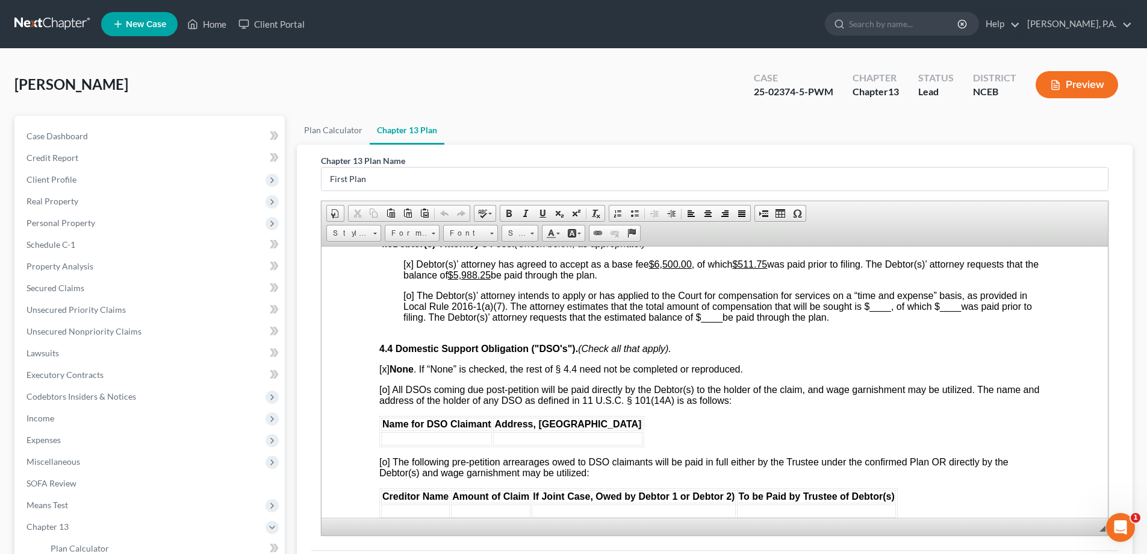
click at [532, 100] on div "[PERSON_NAME] Upgraded Case 25-02374-5-PWM Chapter Chapter 13 Status Lead Distr…" at bounding box center [573, 89] width 1118 height 52
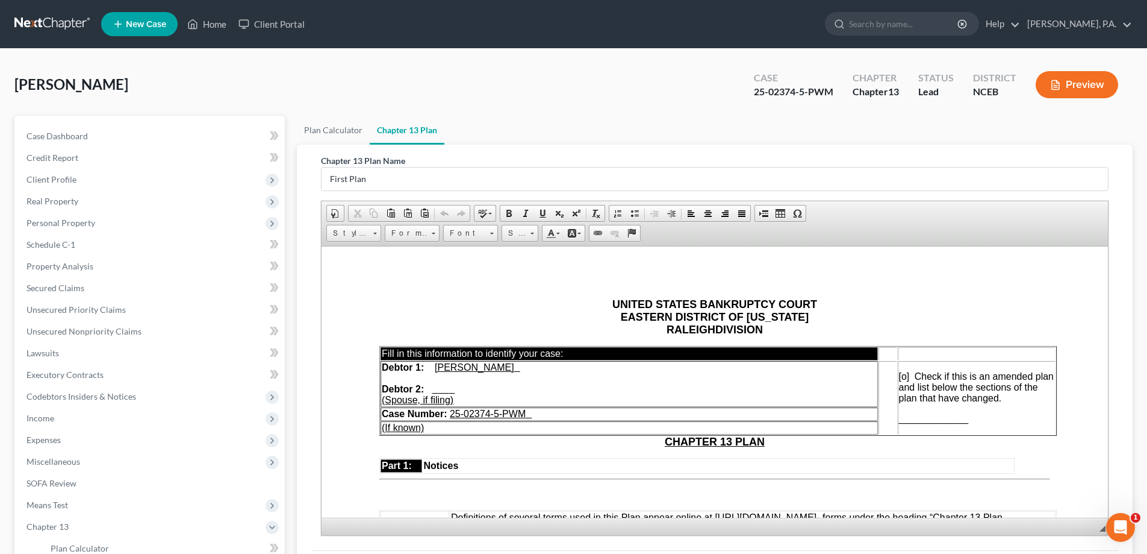
scroll to position [0, 0]
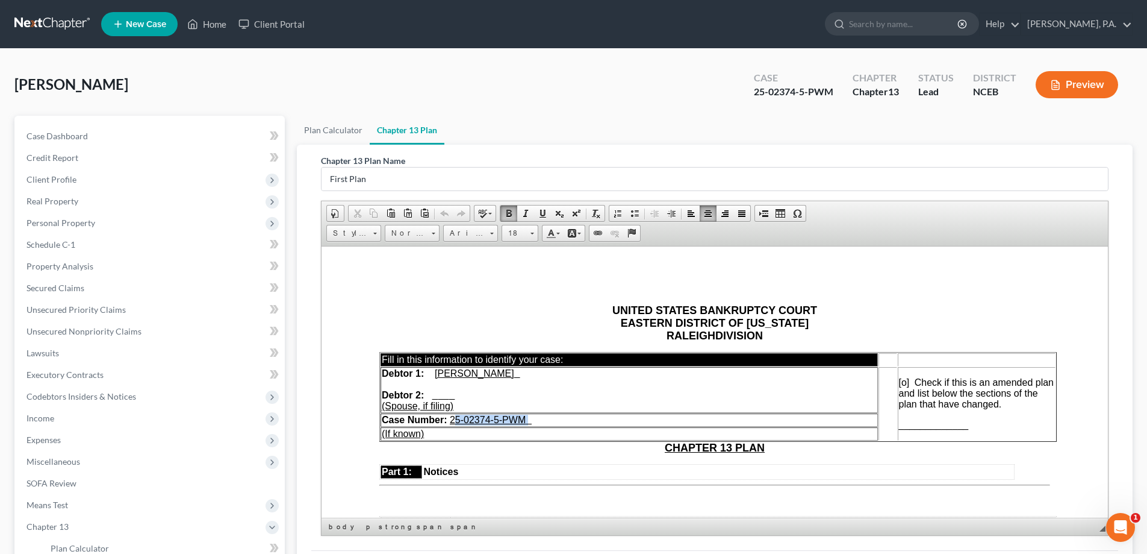
drag, startPoint x: 529, startPoint y: 420, endPoint x: 454, endPoint y: 417, distance: 75.9
click at [454, 417] on td "Case Number: 25-02374-5-PWM" at bounding box center [630, 419] width 498 height 13
copy td "25-02374-5-PWM"
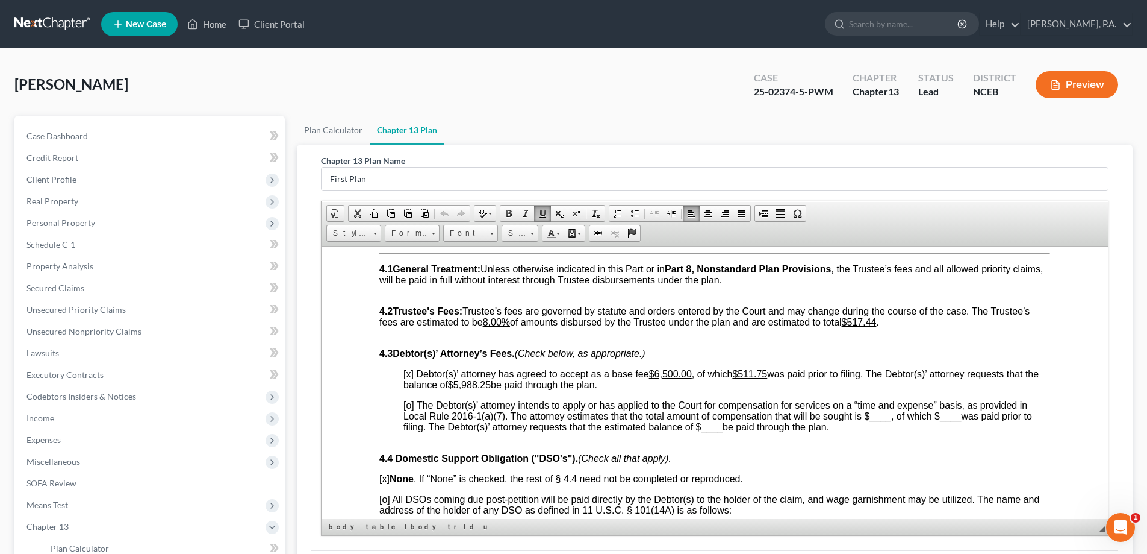
scroll to position [2048, 0]
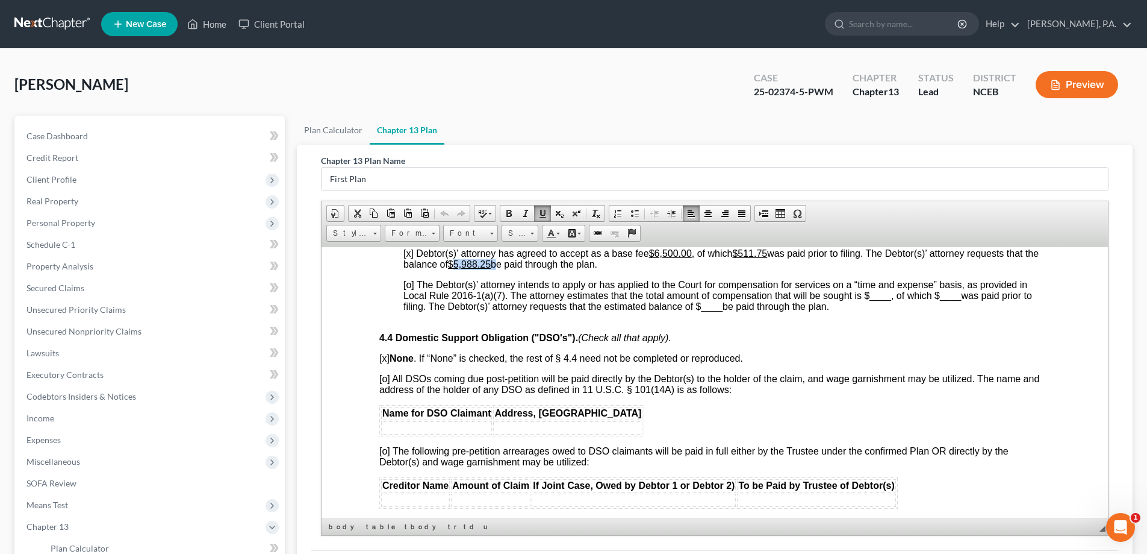
drag, startPoint x: 472, startPoint y: 287, endPoint x: 511, endPoint y: 285, distance: 39.2
click at [511, 269] on p "[x] Debtor(s)’ attorney has agreed to accept as a base fee $6,500.00 , of which…" at bounding box center [727, 259] width 647 height 22
copy p "5,988.25"
